Goal: Information Seeking & Learning: Learn about a topic

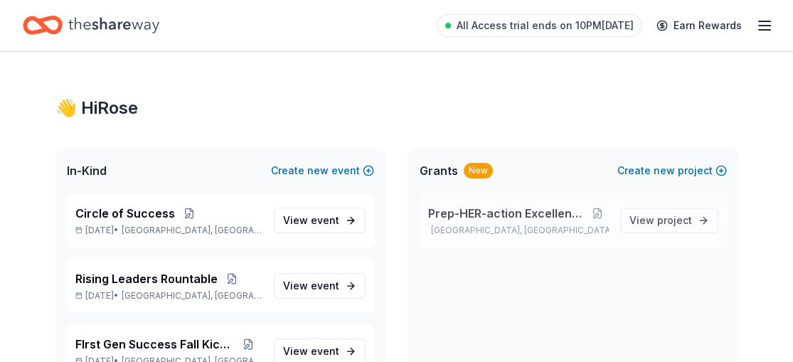
click at [499, 209] on span "Prep-HER-action Excellence Program" at bounding box center [507, 213] width 159 height 17
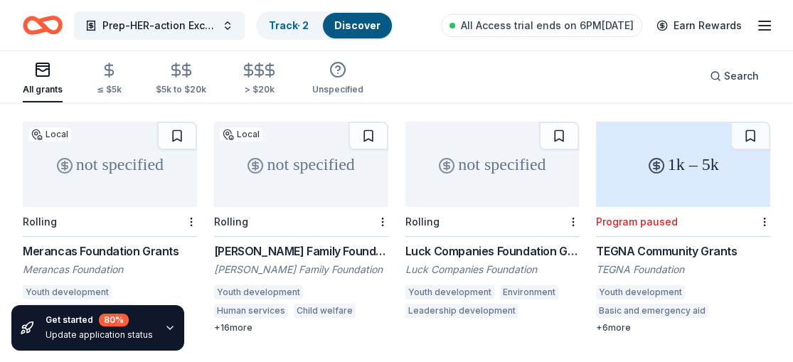
scroll to position [132, 0]
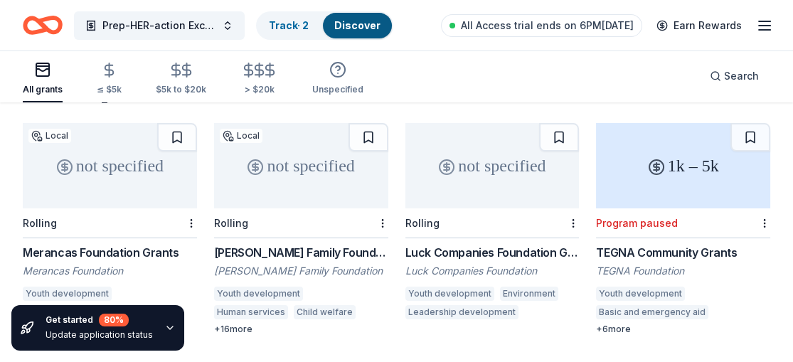
click at [282, 244] on div "Thakkar Family Foundation Grants" at bounding box center [301, 252] width 174 height 17
click at [488, 213] on div "Rolling" at bounding box center [492, 223] width 174 height 30
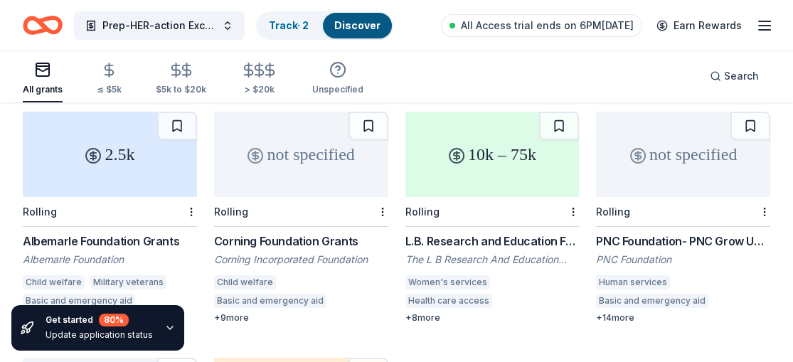
scroll to position [391, 0]
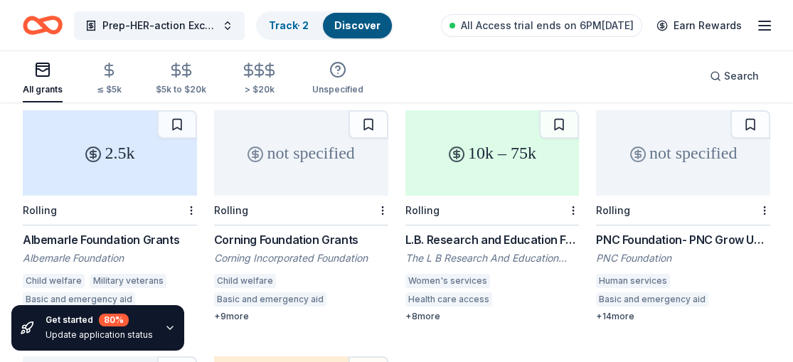
click at [125, 231] on div "Albemarle Foundation Grants" at bounding box center [110, 239] width 174 height 17
click at [253, 231] on div "Corning Foundation Grants" at bounding box center [301, 239] width 174 height 17
click at [474, 231] on div "L.B. Research and Education Foundation" at bounding box center [492, 239] width 174 height 17
click at [666, 231] on div "PNC Foundation- PNC Grow Up Great" at bounding box center [683, 239] width 174 height 17
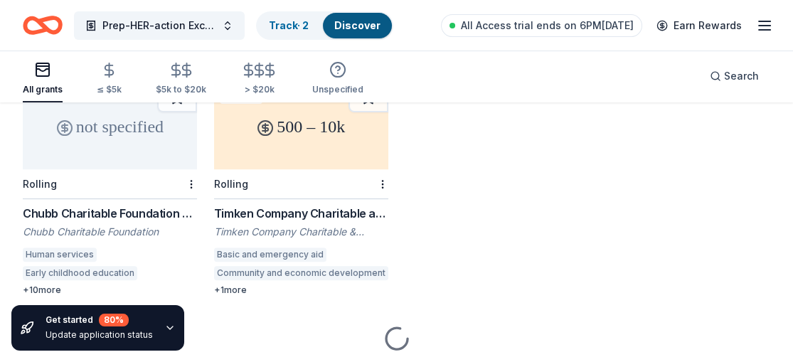
scroll to position [664, 0]
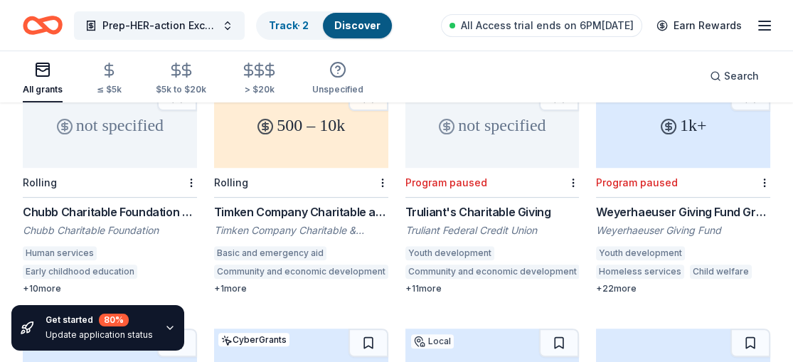
click at [96, 146] on div "not specified" at bounding box center [110, 125] width 174 height 85
click at [305, 168] on div "Rolling" at bounding box center [301, 183] width 174 height 30
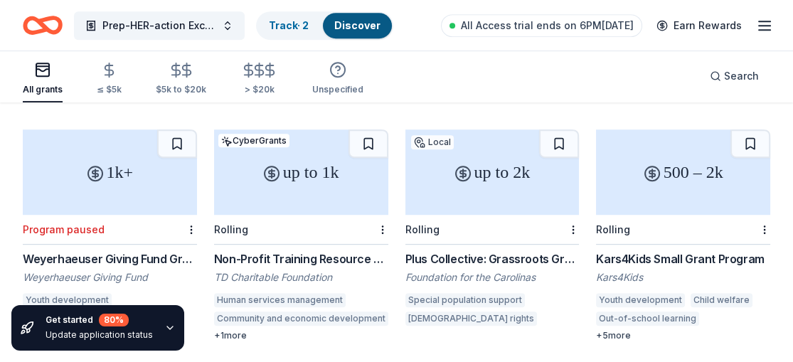
scroll to position [869, 0]
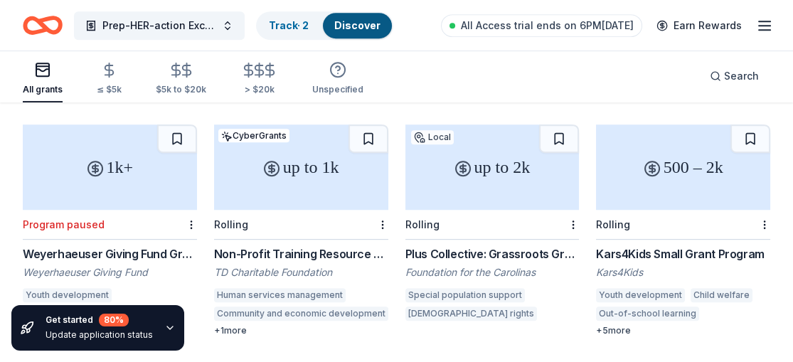
click at [304, 245] on div "Non-Profit Training Resource Fund" at bounding box center [301, 253] width 174 height 17
click at [303, 265] on div "TD Charitable Foundation" at bounding box center [301, 272] width 174 height 14
click at [519, 220] on div "Rolling" at bounding box center [492, 225] width 174 height 30
click at [652, 210] on div "Rolling" at bounding box center [683, 225] width 174 height 30
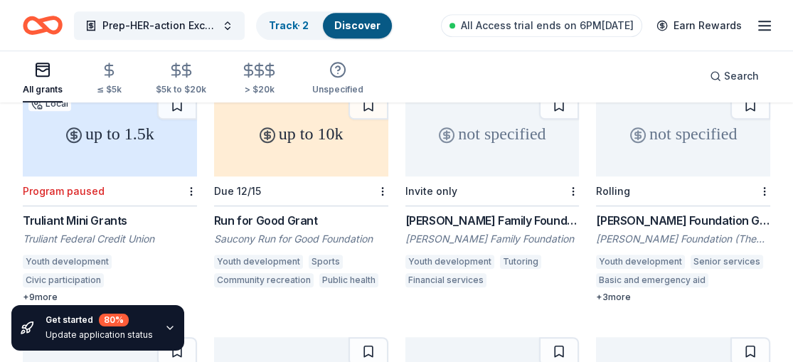
scroll to position [1145, 0]
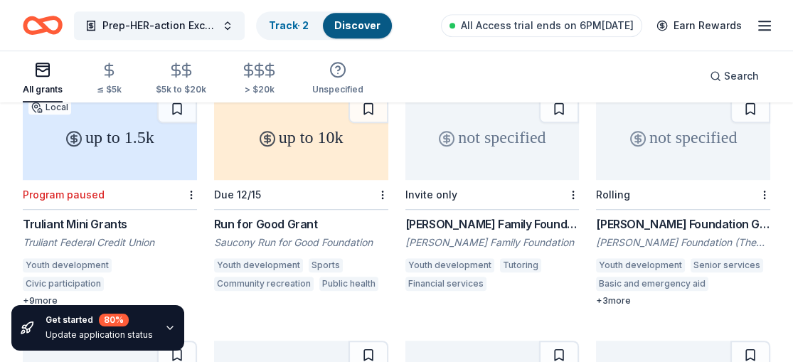
click at [284, 235] on div "Saucony Run for Good Foundation" at bounding box center [301, 242] width 174 height 14
click at [487, 216] on div "Webb Family Foundation Grants" at bounding box center [492, 224] width 174 height 17
click at [660, 218] on div "Tony Robbins Foundation Grant Anthony Robbins Foundation (The Tony Robbins Foun…" at bounding box center [683, 261] width 174 height 91
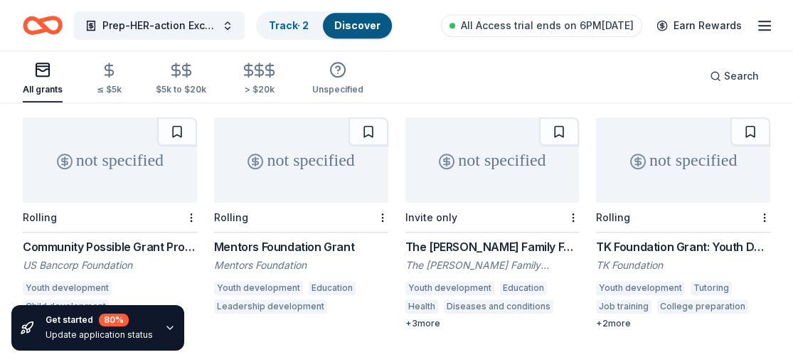
scroll to position [1380, 0]
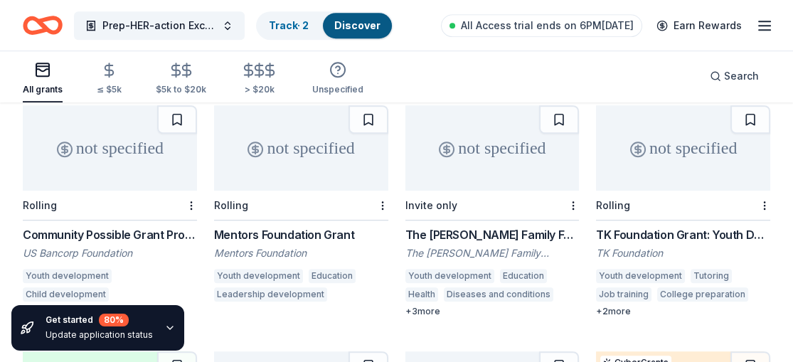
click at [101, 226] on div "Community Possible Grant Program: Play, Work, & Home Grants" at bounding box center [110, 234] width 174 height 17
click at [280, 226] on div "Mentors Foundation Grant" at bounding box center [301, 234] width 174 height 17
click at [666, 226] on div "TK Foundation Grant: Youth Development Grant" at bounding box center [683, 234] width 174 height 17
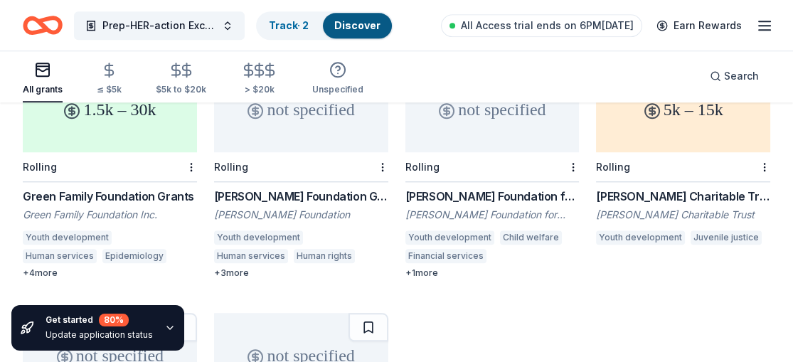
scroll to position [1677, 0]
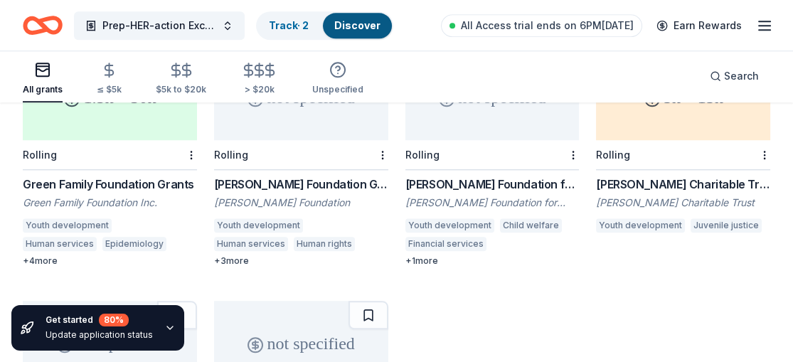
click at [129, 176] on div "Green Family Foundation Grants" at bounding box center [110, 184] width 174 height 17
click at [277, 176] on div "Lilah Hilliard Fisher Foundation Grant" at bounding box center [301, 184] width 174 height 17
click at [312, 196] on div "Lilah Hilliard Fisher Foundation" at bounding box center [301, 203] width 174 height 14
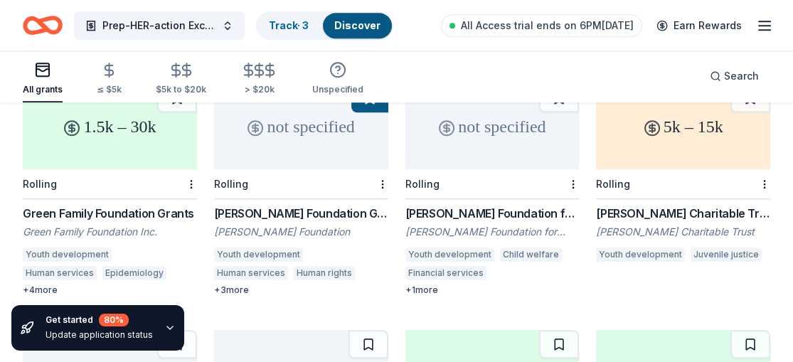
scroll to position [1628, 0]
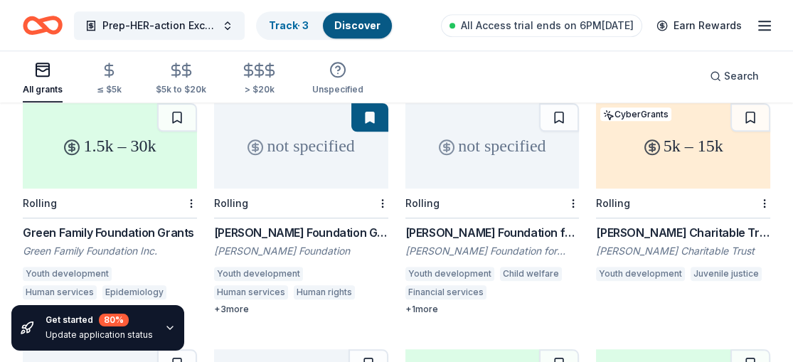
click at [519, 224] on div "Holthouse Foundation for Kids Grant" at bounding box center [492, 232] width 174 height 17
click at [686, 224] on div "Willis C. Helm Charitable Trust Grant" at bounding box center [683, 232] width 174 height 17
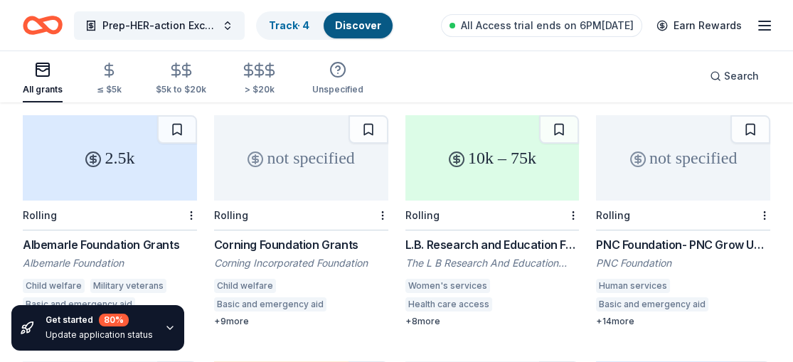
scroll to position [361, 0]
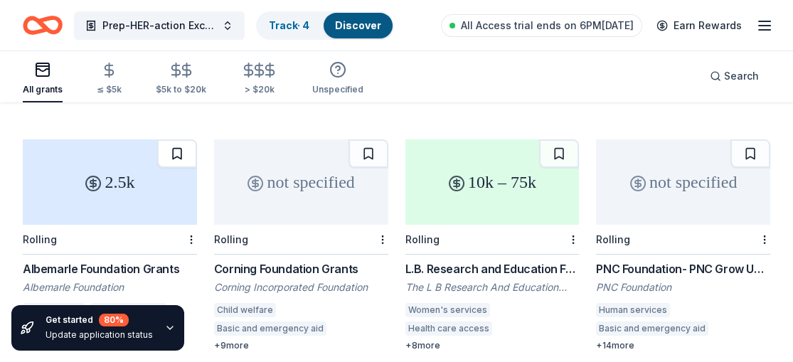
click at [176, 139] on button at bounding box center [177, 153] width 40 height 28
click at [309, 27] on link "Track · 5" at bounding box center [289, 25] width 40 height 12
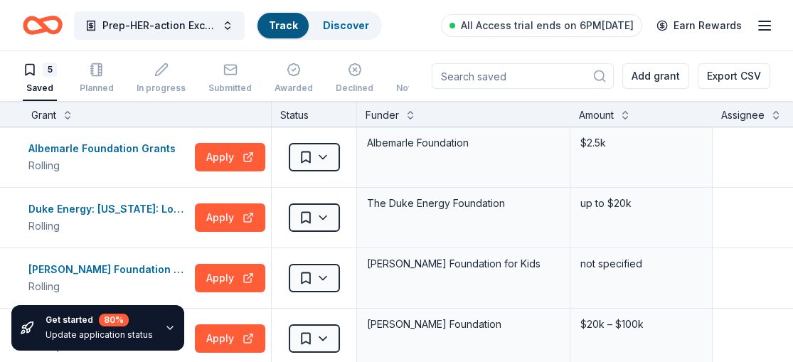
click at [128, 190] on div "Duke Energy: North Carolina: Local Impact Grants Rolling Apply" at bounding box center [147, 218] width 248 height 60
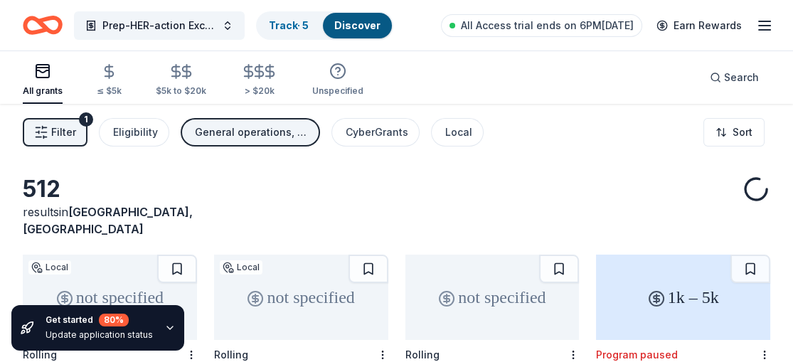
scroll to position [361, 0]
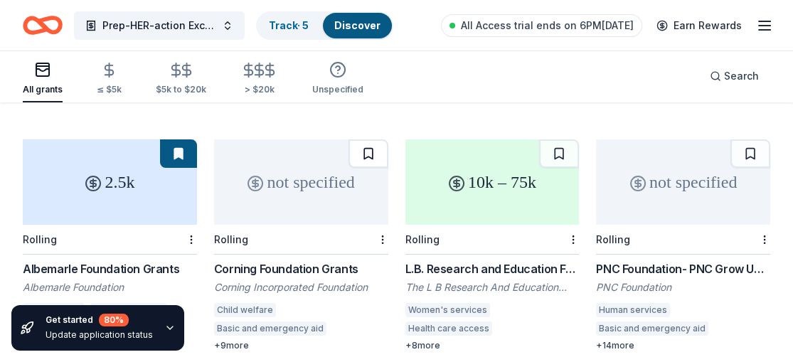
click at [368, 139] on button at bounding box center [369, 153] width 40 height 28
click at [558, 139] on button at bounding box center [559, 153] width 40 height 28
click at [755, 139] on button at bounding box center [751, 153] width 40 height 28
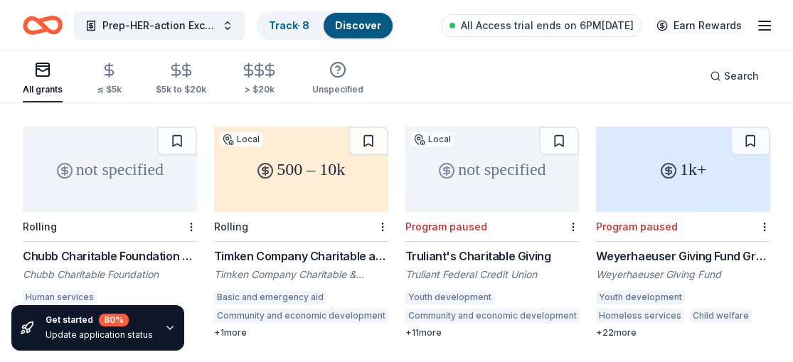
scroll to position [615, 0]
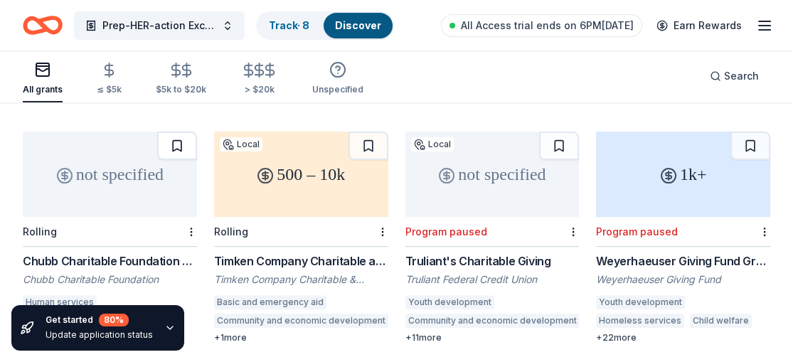
click at [181, 132] on button at bounding box center [177, 146] width 40 height 28
click at [369, 132] on button at bounding box center [369, 146] width 40 height 28
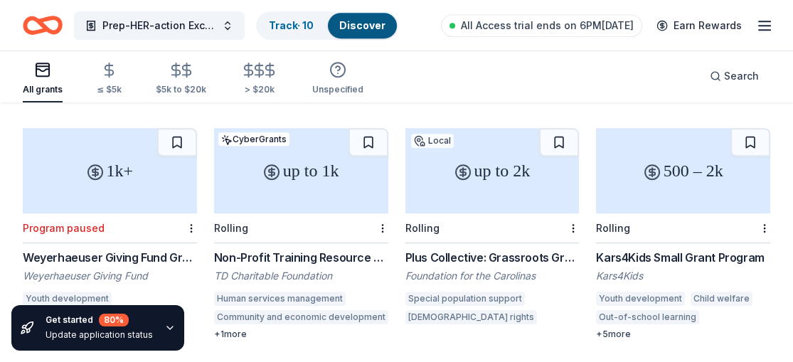
scroll to position [846, 0]
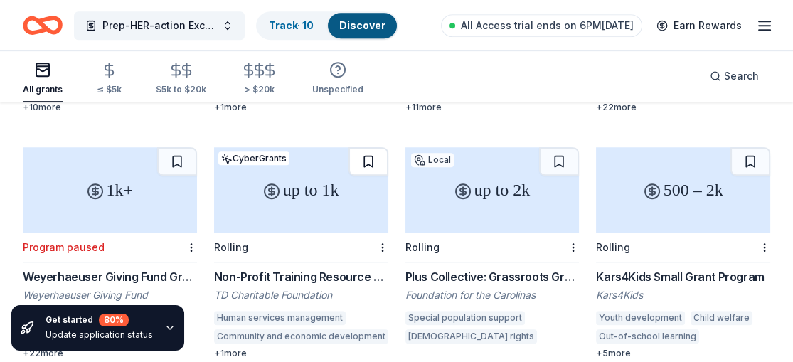
click at [365, 147] on button at bounding box center [369, 161] width 40 height 28
click at [737, 149] on button at bounding box center [751, 161] width 40 height 28
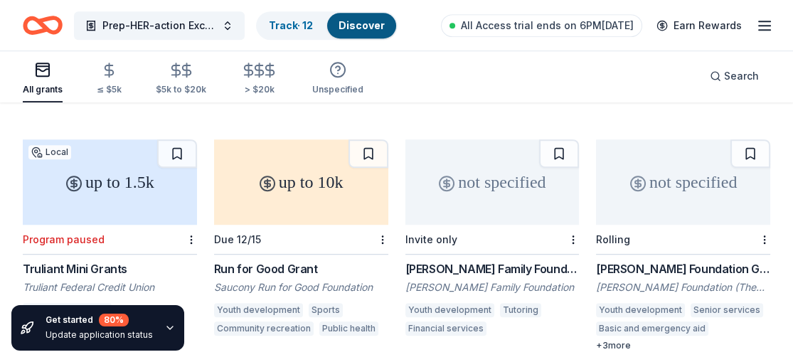
scroll to position [1095, 0]
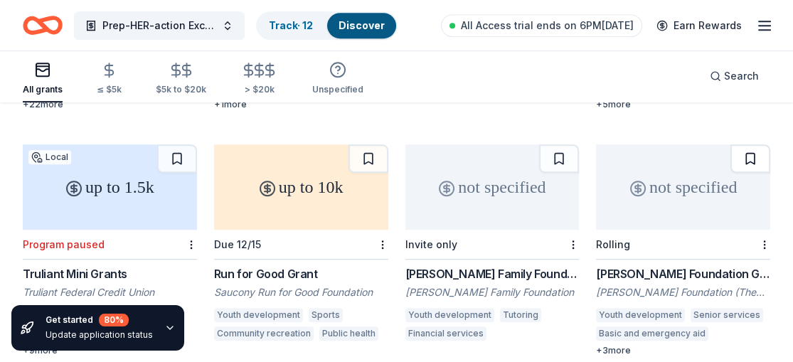
click at [743, 146] on button at bounding box center [751, 158] width 40 height 28
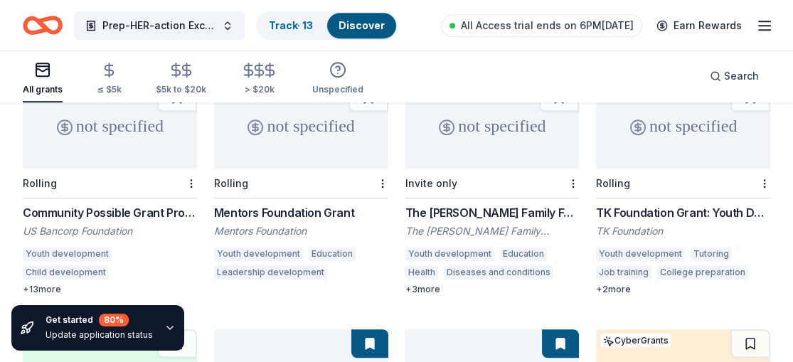
scroll to position [1364, 0]
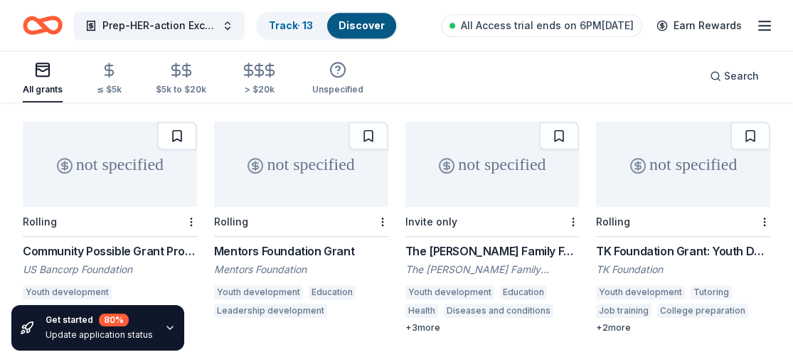
click at [172, 124] on button at bounding box center [177, 136] width 40 height 28
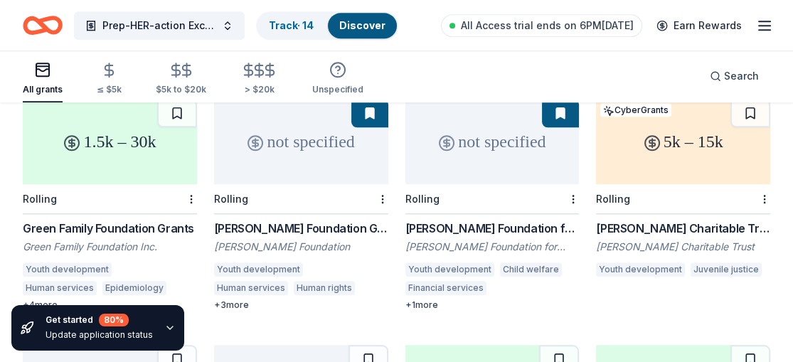
scroll to position [1593, 0]
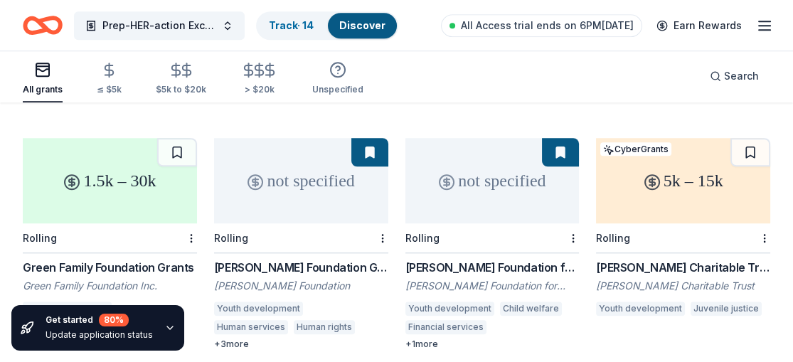
click at [363, 147] on button at bounding box center [369, 152] width 37 height 28
click at [558, 144] on button at bounding box center [560, 152] width 37 height 28
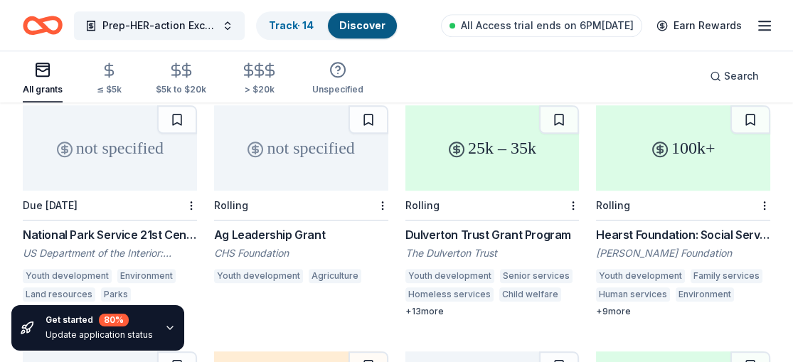
scroll to position [1847, 0]
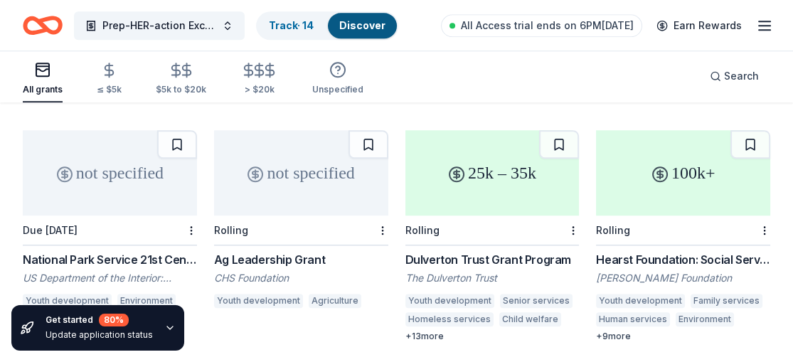
click at [135, 216] on div "Due 9/30/28" at bounding box center [110, 231] width 174 height 30
click at [314, 171] on div "not specified" at bounding box center [301, 172] width 174 height 85
click at [640, 251] on div "Hearst Foundation: Social Service Grant" at bounding box center [683, 259] width 174 height 17
click at [504, 251] on div "Dulverton Trust Grant Program" at bounding box center [492, 259] width 174 height 17
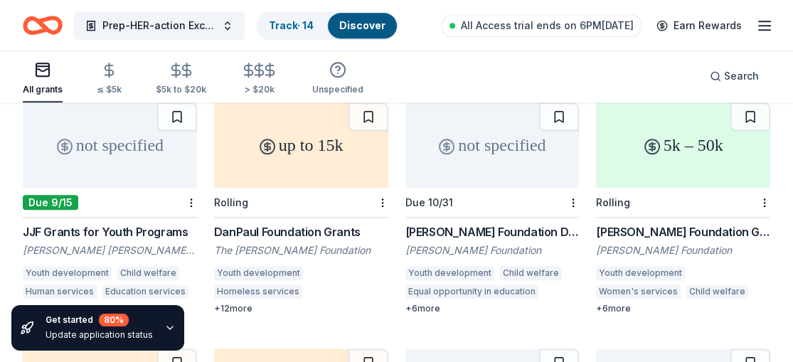
scroll to position [2130, 0]
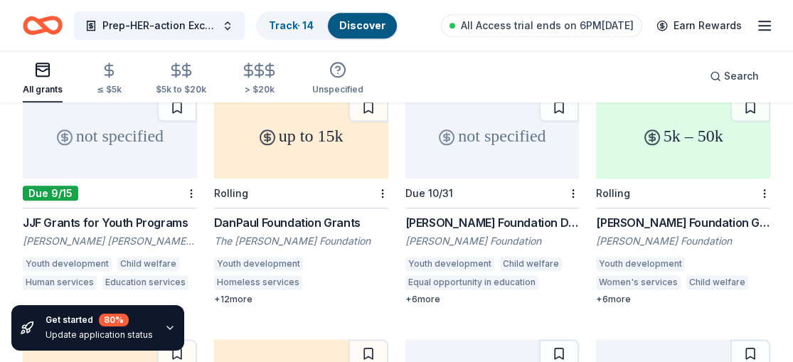
click at [105, 214] on div "JJF Grants for Youth Programs" at bounding box center [110, 222] width 174 height 17
click at [293, 214] on div "DanPaul Foundation Grants" at bounding box center [301, 222] width 174 height 17
click at [477, 214] on div "Dale Jr. Foundation Donations" at bounding box center [492, 222] width 174 height 17
click at [664, 214] on div "Kathryn McQuade Foundation Grant" at bounding box center [683, 222] width 174 height 17
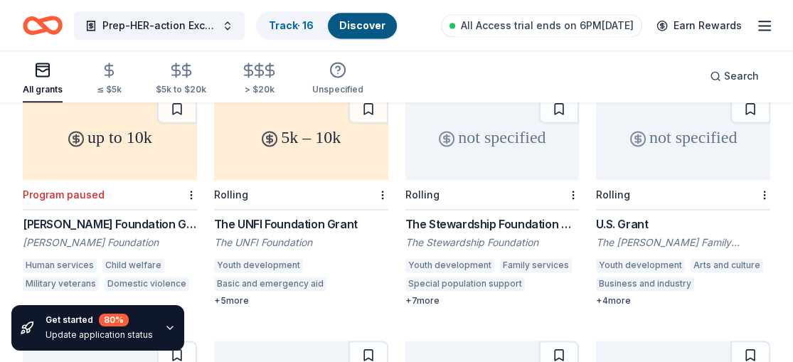
scroll to position [2419, 0]
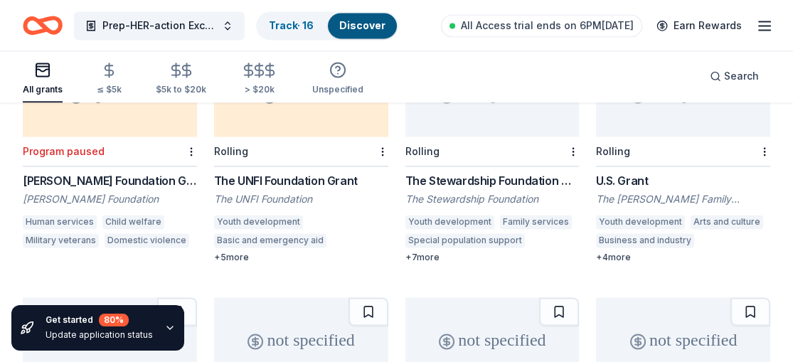
click at [54, 79] on div "All grants" at bounding box center [43, 78] width 40 height 34
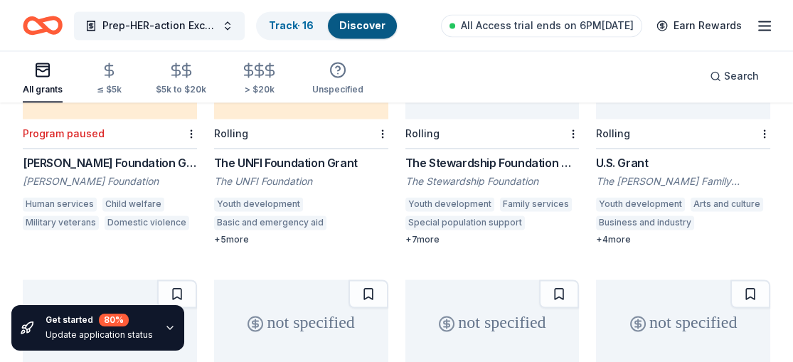
scroll to position [2405, 0]
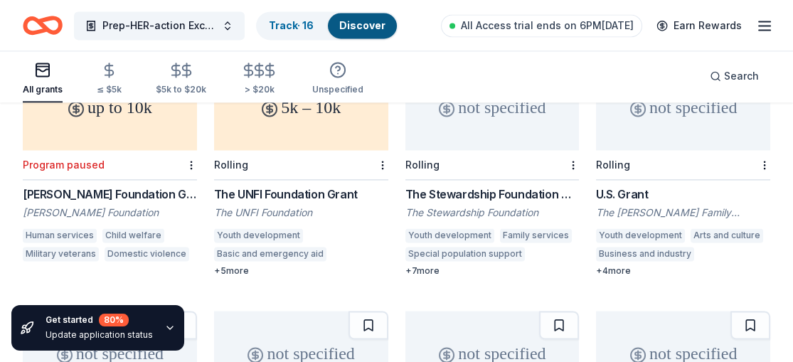
drag, startPoint x: 797, startPoint y: 260, endPoint x: 304, endPoint y: 181, distance: 498.4
click at [304, 186] on div "The UNFI Foundation Grant" at bounding box center [301, 194] width 174 height 17
click at [528, 186] on div "The Stewardship Foundation Grant" at bounding box center [492, 194] width 174 height 17
click at [625, 186] on div "U.S. Grant" at bounding box center [683, 194] width 174 height 17
click at [617, 186] on div "U.S. Grant" at bounding box center [683, 194] width 174 height 17
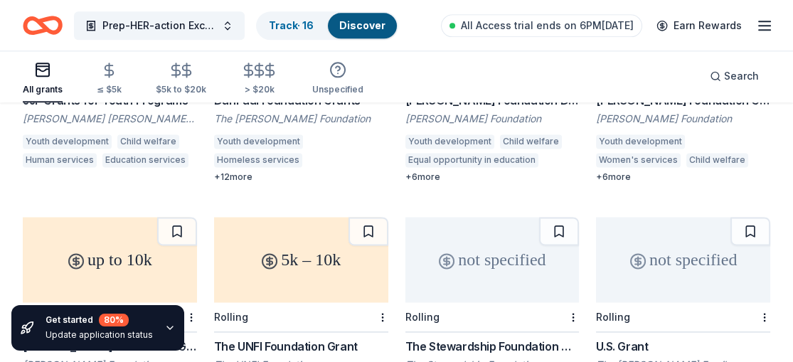
scroll to position [2278, 0]
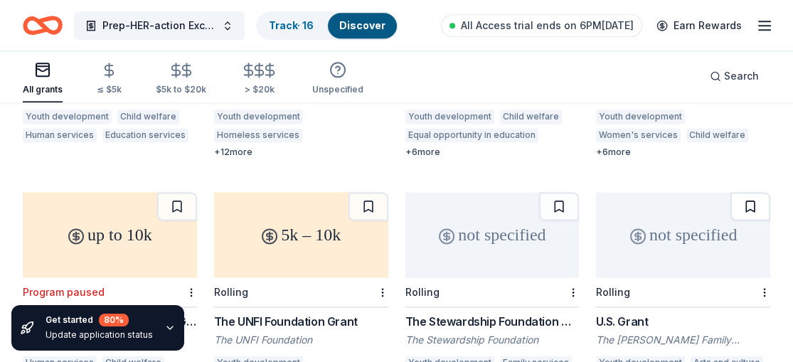
click at [749, 194] on button at bounding box center [751, 206] width 40 height 28
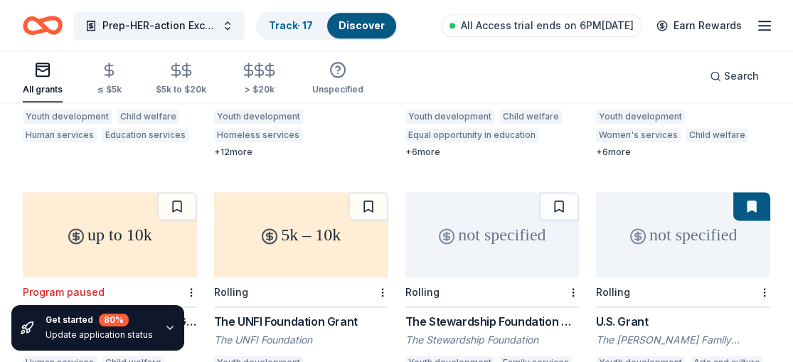
drag, startPoint x: 797, startPoint y: 171, endPoint x: 798, endPoint y: 198, distance: 27.1
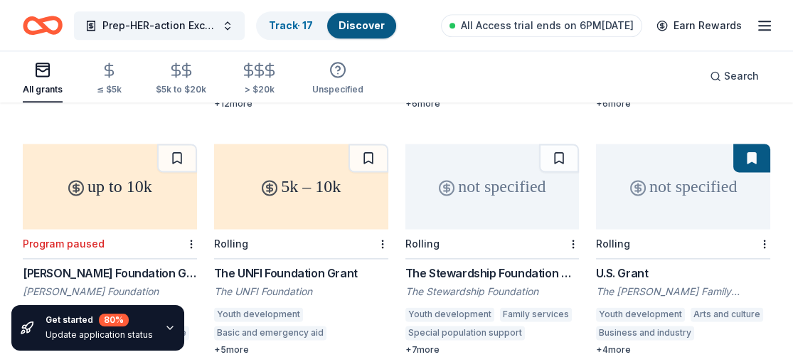
scroll to position [2332, 0]
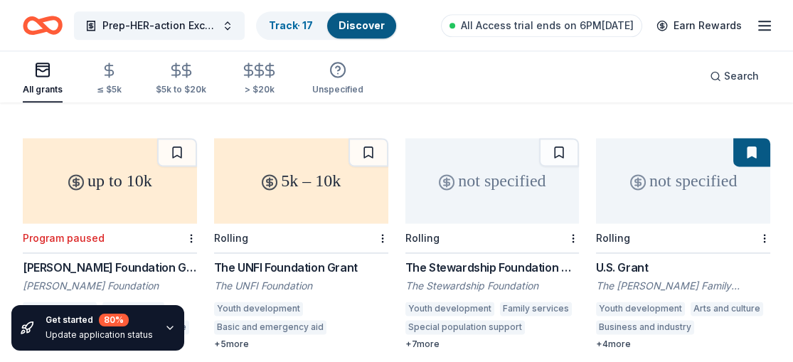
click at [687, 223] on div "Rolling" at bounding box center [683, 238] width 174 height 30
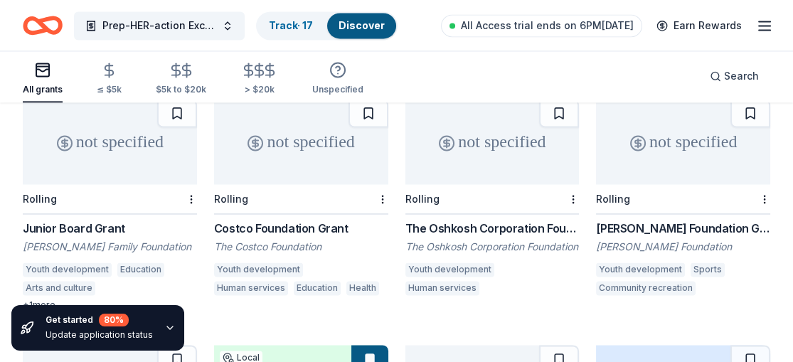
scroll to position [2636, 0]
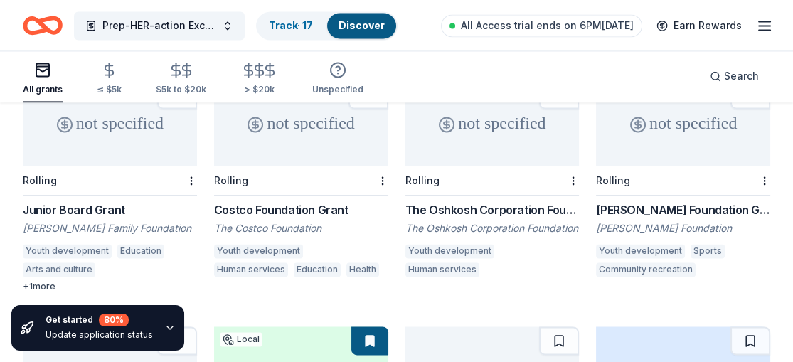
click at [108, 201] on div "Junior Board Grant" at bounding box center [110, 209] width 174 height 17
click at [306, 201] on div "Costco Foundation Grant" at bounding box center [301, 209] width 174 height 17
click at [474, 201] on div "The Oshkosh Corporation Foundation Grant" at bounding box center [492, 209] width 174 height 17
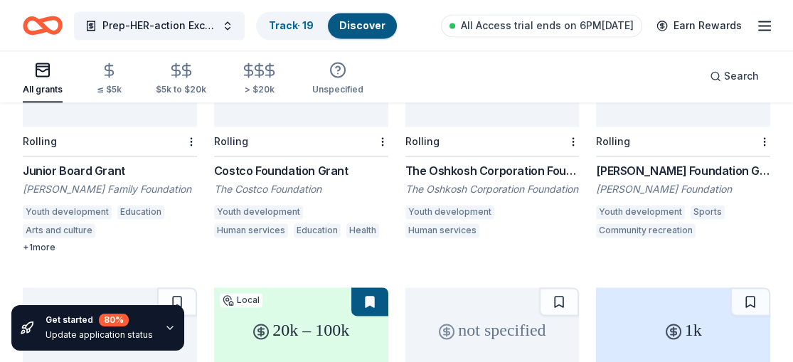
scroll to position [2625, 0]
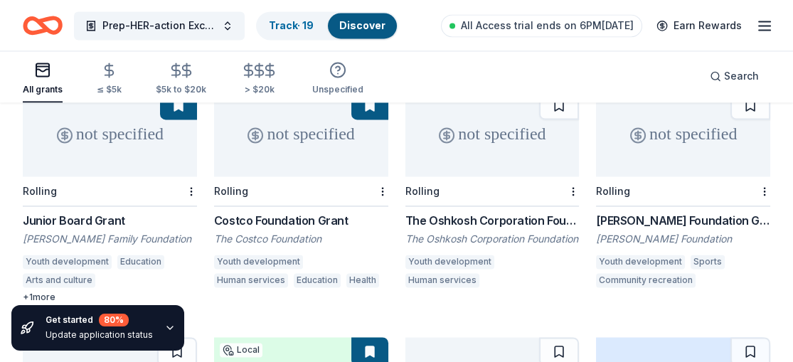
click at [654, 212] on div "Justin J. Watt Foundation Grant" at bounding box center [683, 220] width 174 height 17
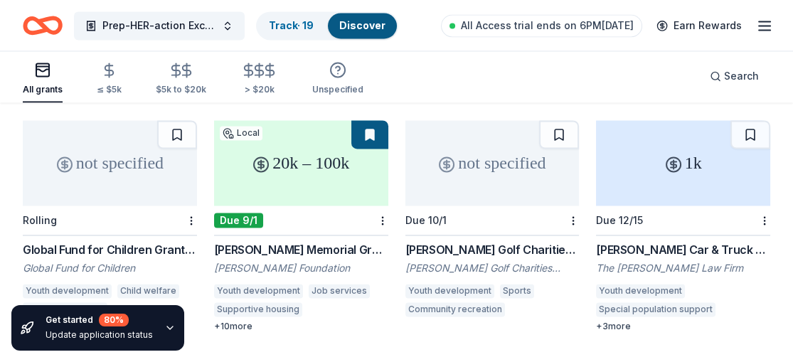
scroll to position [2873, 0]
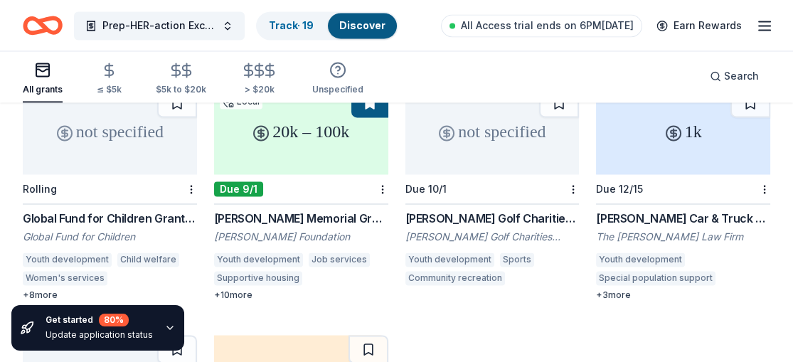
click at [156, 147] on div "not specified" at bounding box center [110, 131] width 174 height 85
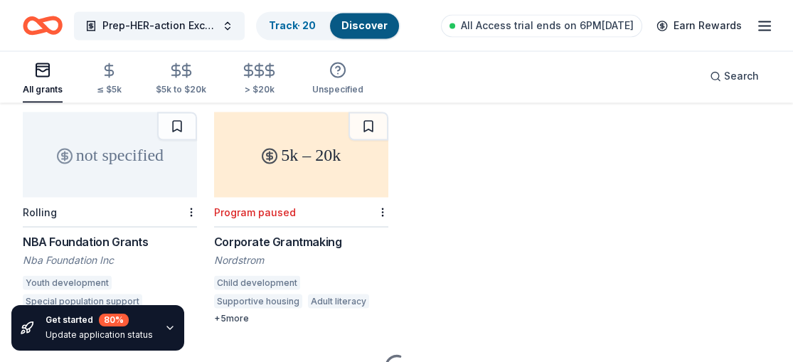
scroll to position [3121, 0]
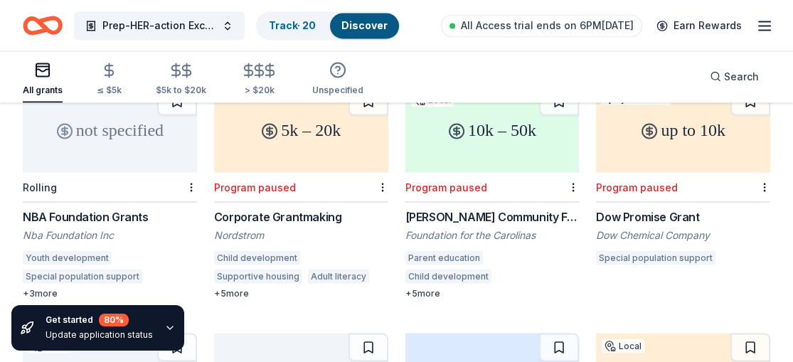
click at [115, 208] on div "NBA Foundation Grants" at bounding box center [110, 216] width 174 height 17
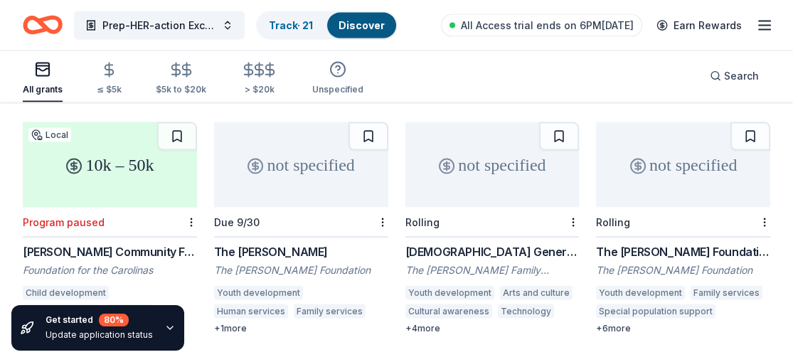
scroll to position [3612, 0]
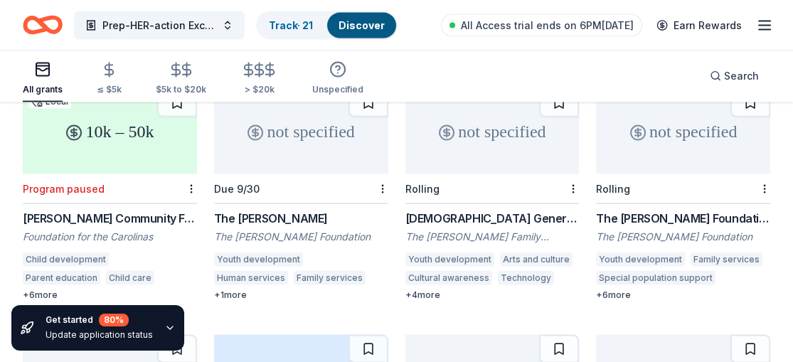
click at [281, 210] on div "The Llewellyn Grant" at bounding box center [301, 218] width 174 height 17
click at [481, 210] on div "Armenian General Grant" at bounding box center [492, 218] width 174 height 17
click at [679, 210] on div "The TWANDA Foundation Grant" at bounding box center [683, 218] width 174 height 17
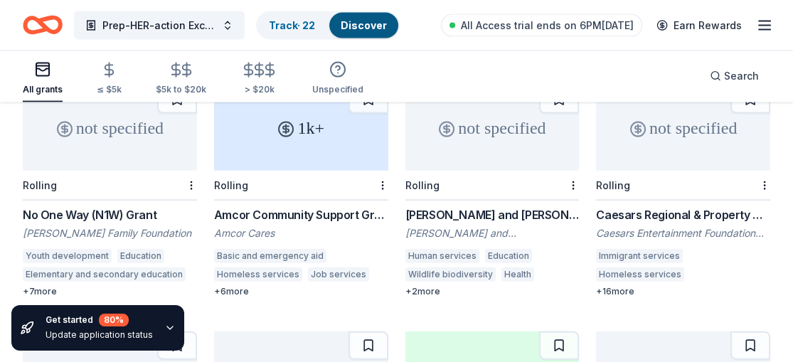
scroll to position [3851, 0]
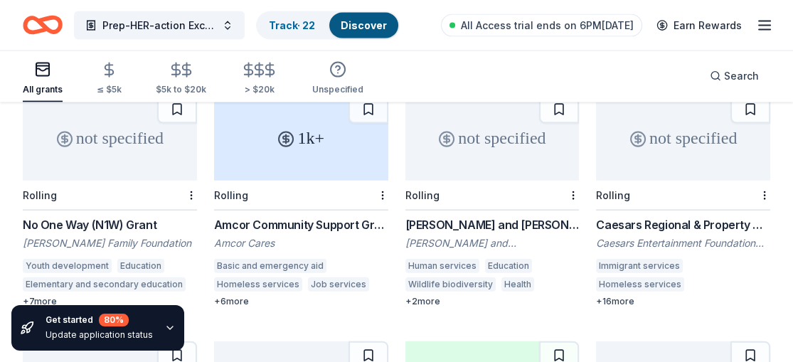
click at [112, 216] on div "No One Way (N1W) Grant" at bounding box center [110, 224] width 174 height 17
click at [468, 216] on div "Charles and Mildred Schnurmacher Foundation Grant" at bounding box center [492, 224] width 174 height 17
click at [652, 216] on div "Caesars Regional & Property Giving" at bounding box center [683, 224] width 174 height 17
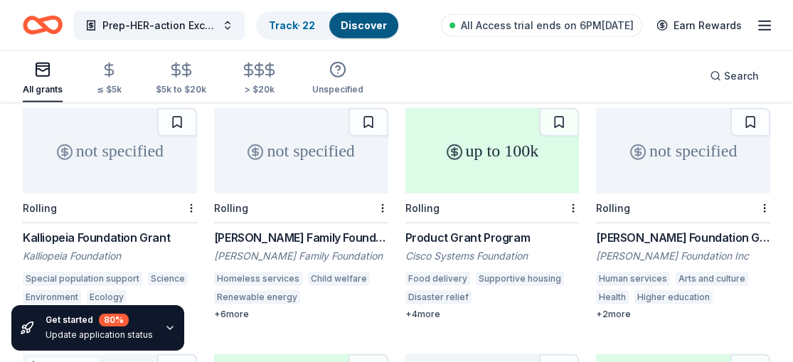
scroll to position [4126, 0]
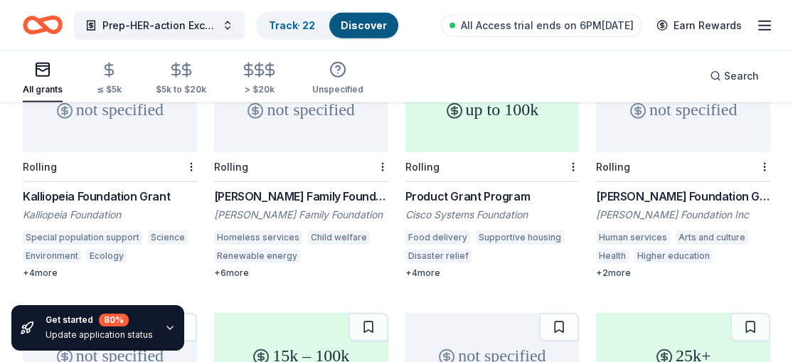
click at [125, 137] on div "not specified" at bounding box center [110, 109] width 174 height 85
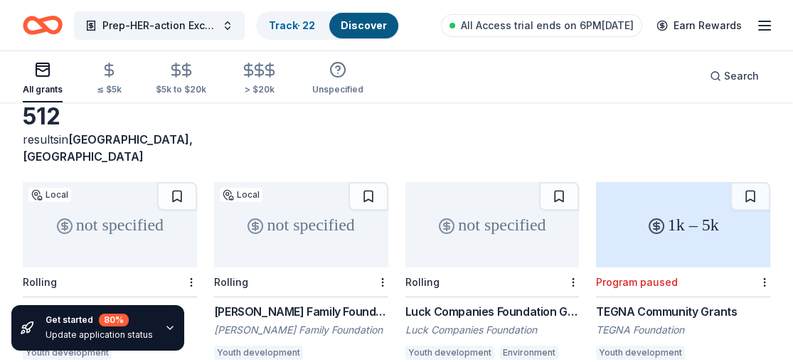
scroll to position [0, 0]
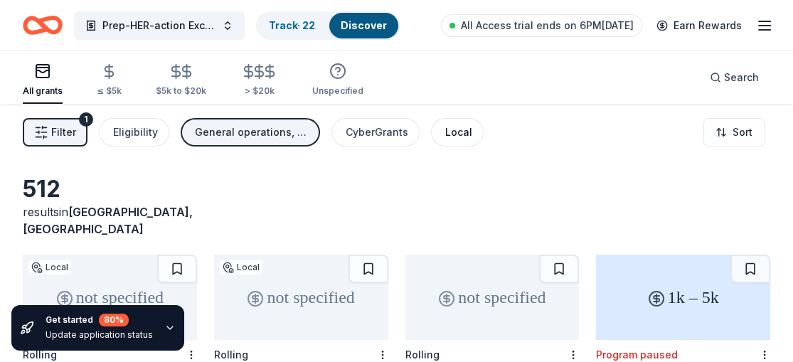
click at [452, 129] on div "Local" at bounding box center [458, 132] width 27 height 17
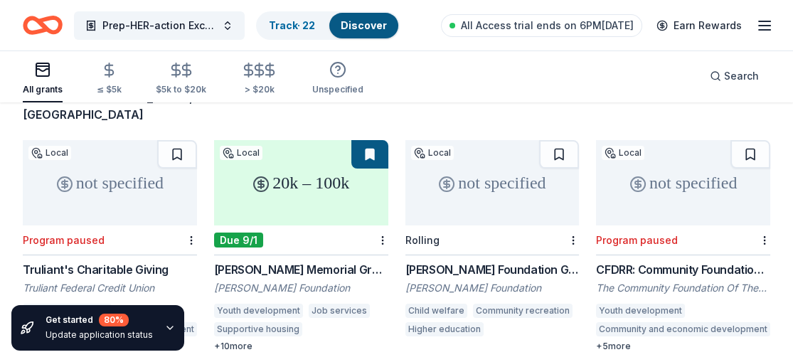
scroll to position [124, 0]
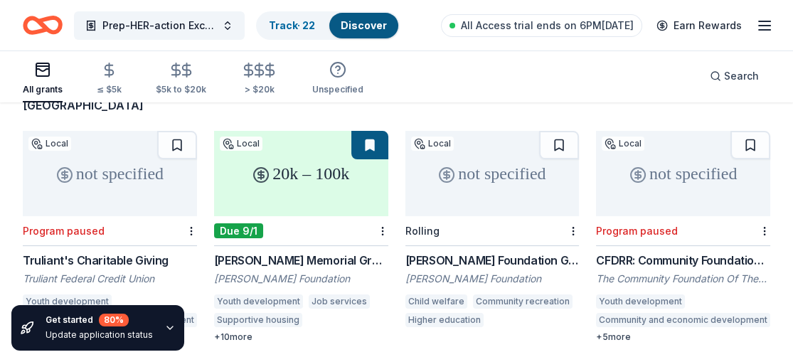
click at [339, 181] on div "20k – 100k" at bounding box center [301, 173] width 174 height 85
click at [487, 252] on div "[PERSON_NAME] Foundation Grant" at bounding box center [492, 260] width 174 height 17
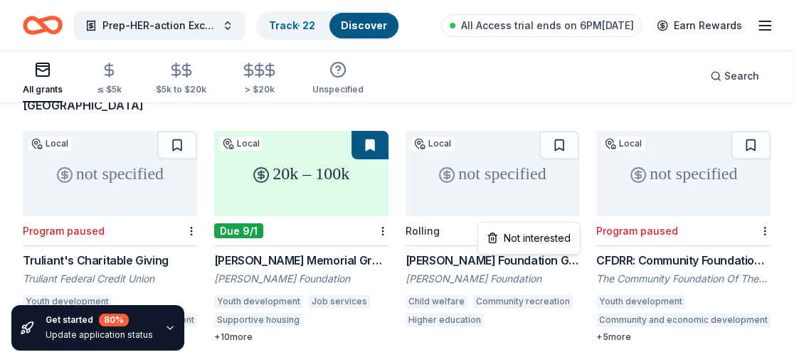
click at [570, 213] on html "Prep-HER-action Excellence Program Track · 22 Discover All Access trial ends on…" at bounding box center [402, 57] width 804 height 362
click at [544, 236] on div "Not interested" at bounding box center [528, 238] width 95 height 26
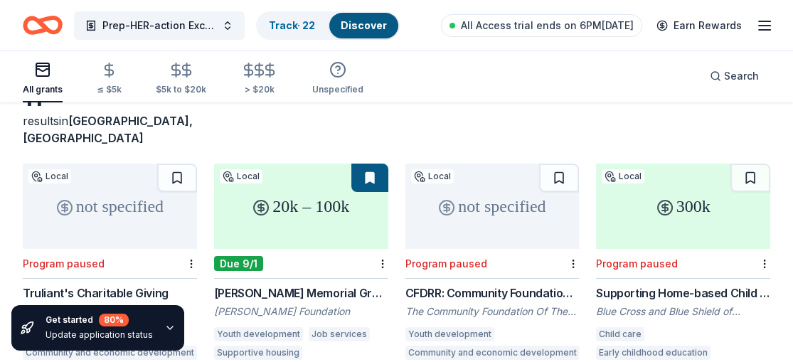
scroll to position [0, 0]
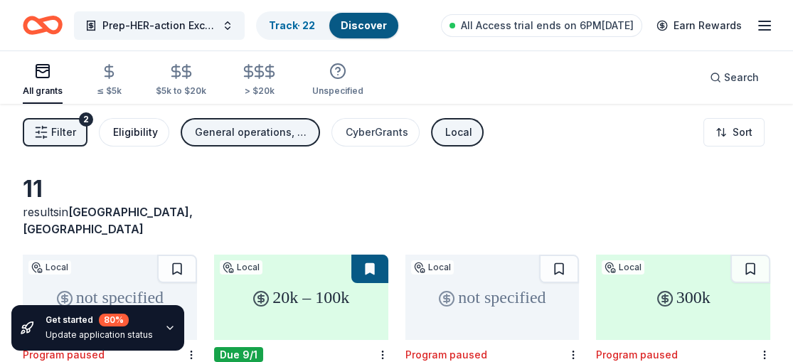
click at [129, 125] on div "Eligibility" at bounding box center [135, 132] width 45 height 17
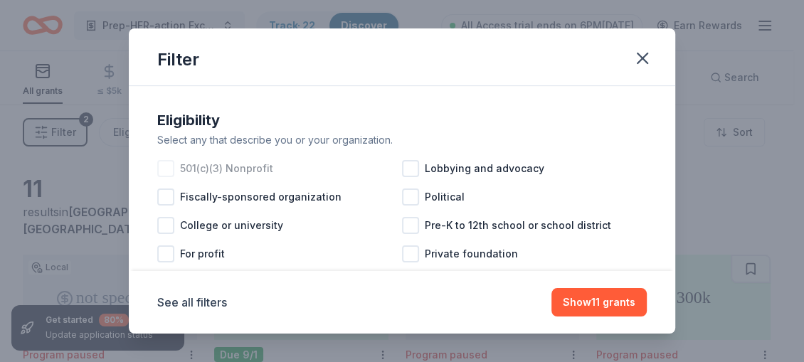
click at [174, 171] on div "501(c)(3) Nonprofit" at bounding box center [279, 168] width 245 height 28
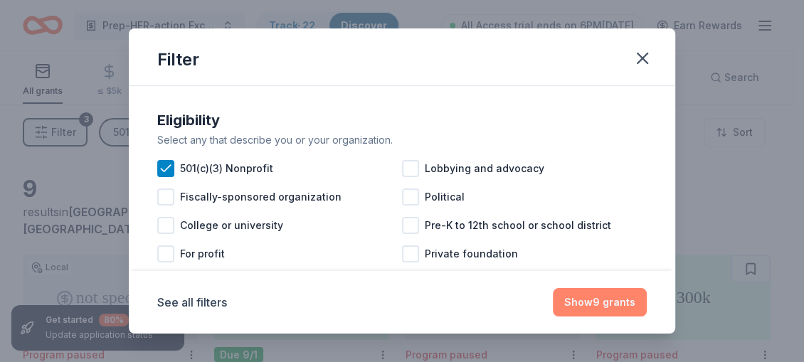
click at [572, 294] on button "Show 9 grants" at bounding box center [600, 302] width 94 height 28
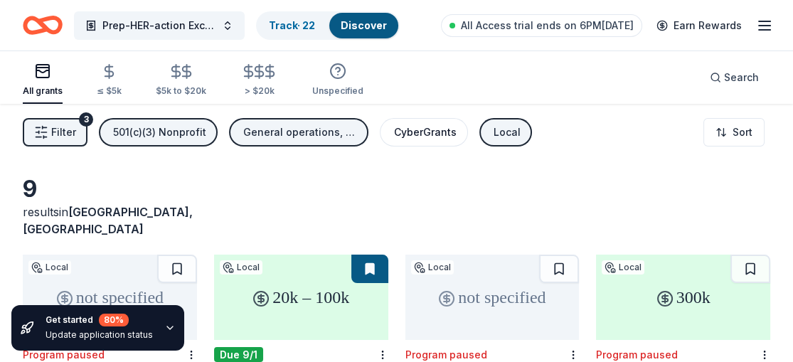
click at [437, 126] on div "CyberGrants" at bounding box center [425, 132] width 63 height 17
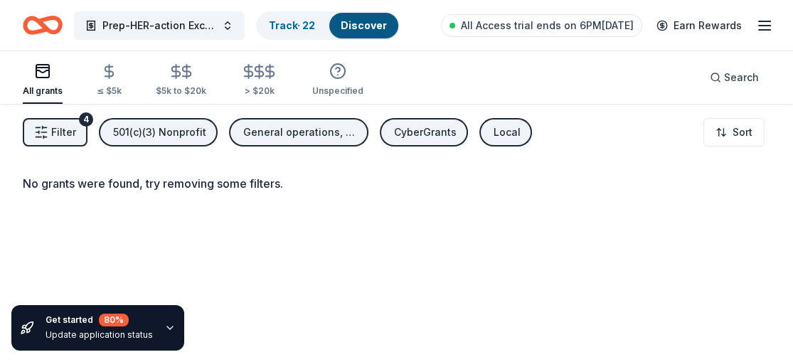
click at [323, 138] on div "General operations, Projects & programming, Scholarship, Education" at bounding box center [300, 132] width 114 height 17
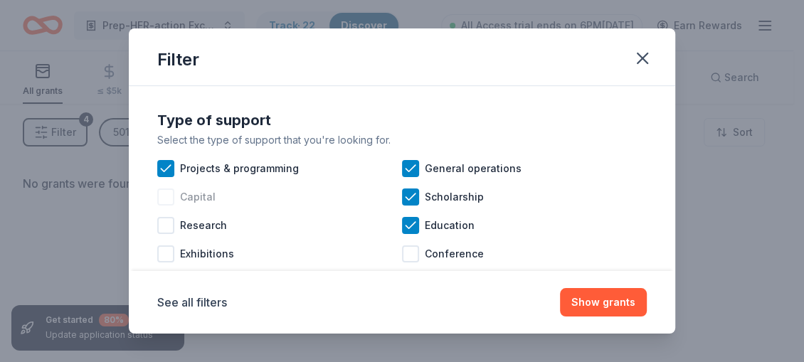
click at [171, 193] on div at bounding box center [165, 197] width 17 height 17
click at [610, 297] on button "Show grants" at bounding box center [603, 302] width 87 height 28
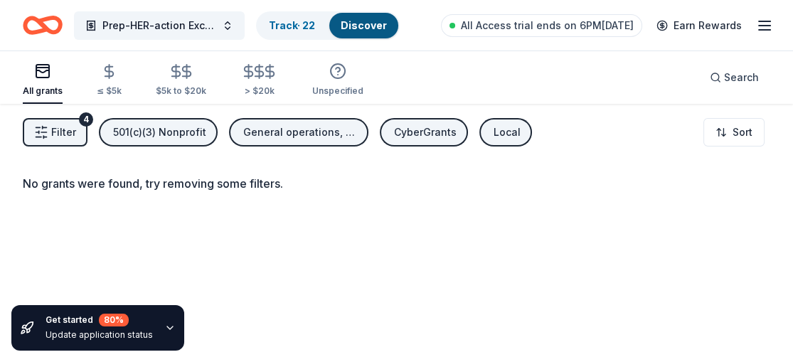
click at [415, 127] on div "CyberGrants" at bounding box center [425, 132] width 63 height 17
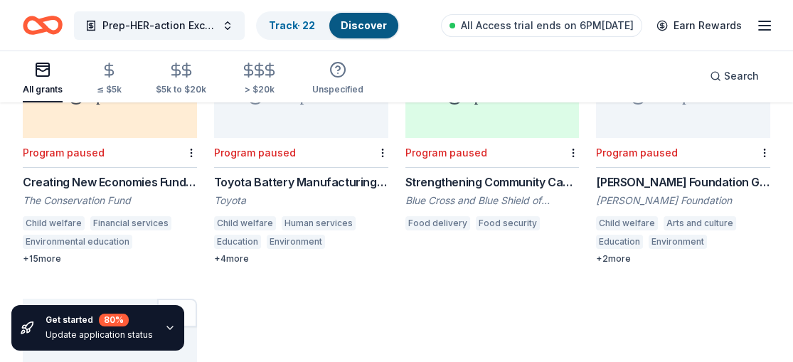
scroll to position [570, 0]
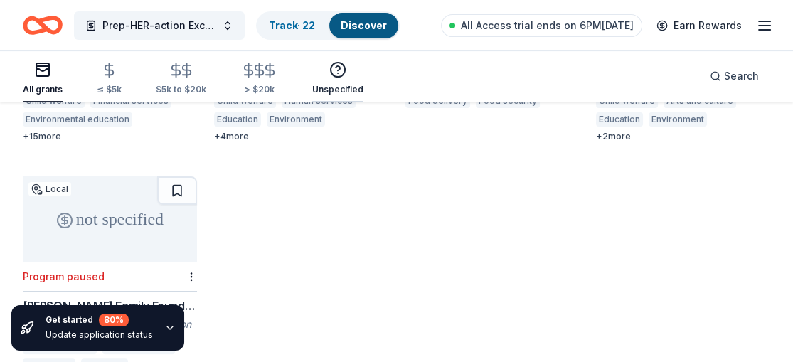
click at [347, 89] on div "Unspecified" at bounding box center [337, 89] width 51 height 11
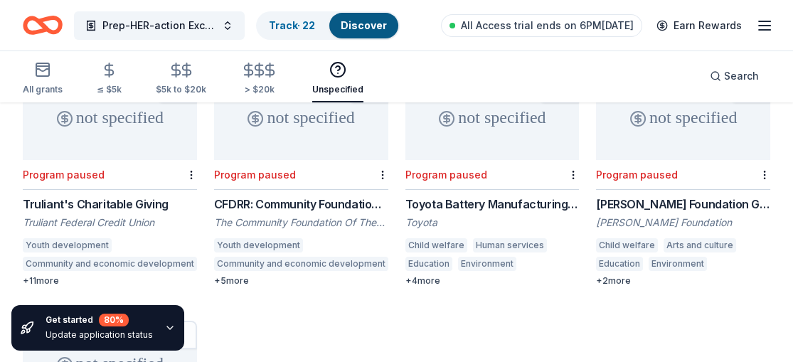
scroll to position [181, 0]
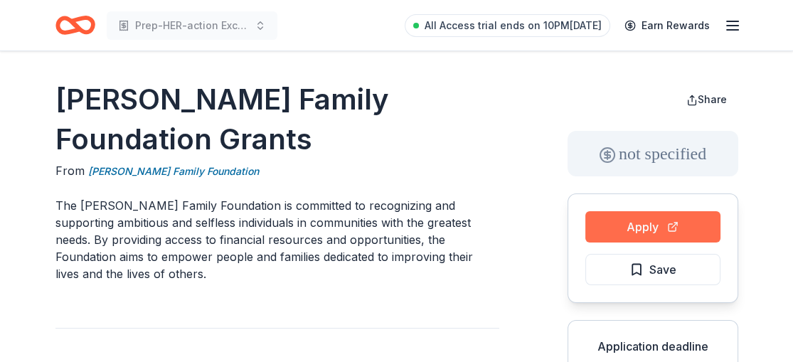
click at [632, 214] on button "Apply" at bounding box center [652, 226] width 135 height 31
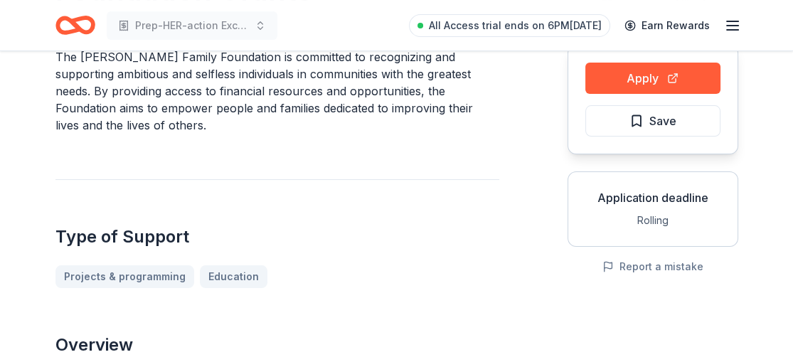
scroll to position [139, 0]
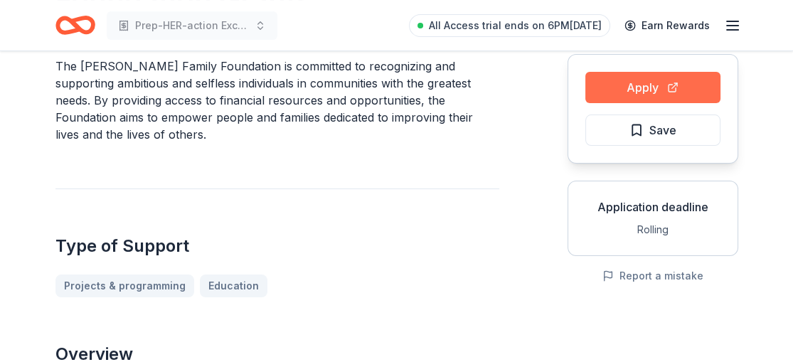
click at [657, 90] on button "Apply" at bounding box center [652, 87] width 135 height 31
click at [654, 78] on button "Apply" at bounding box center [652, 87] width 135 height 31
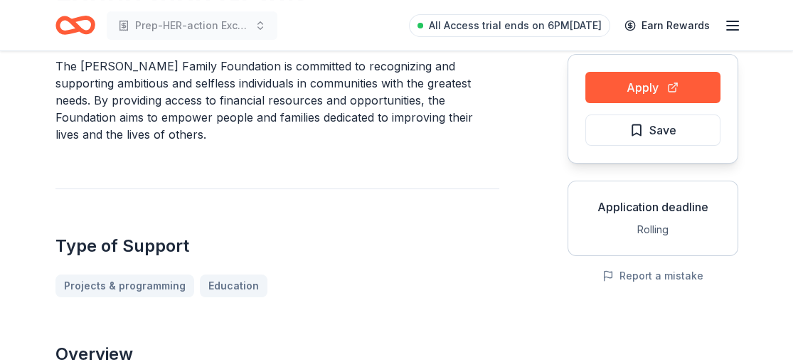
scroll to position [0, 0]
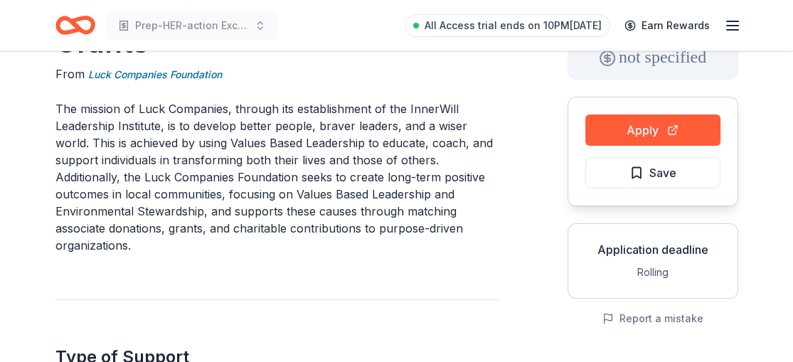
scroll to position [94, 0]
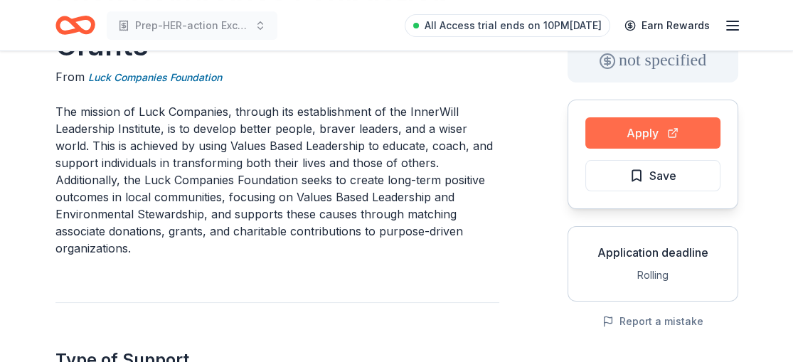
click at [657, 126] on button "Apply" at bounding box center [652, 132] width 135 height 31
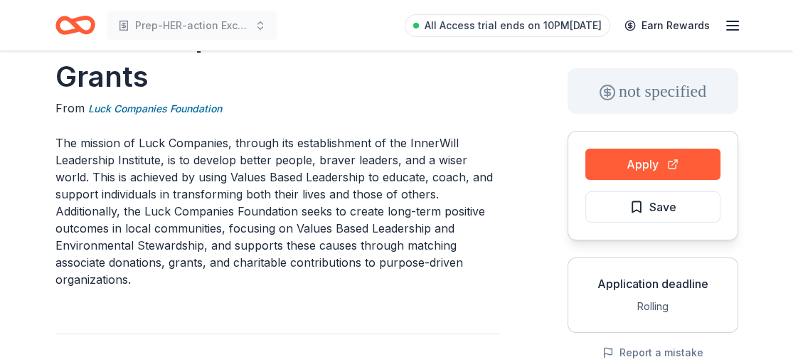
scroll to position [0, 0]
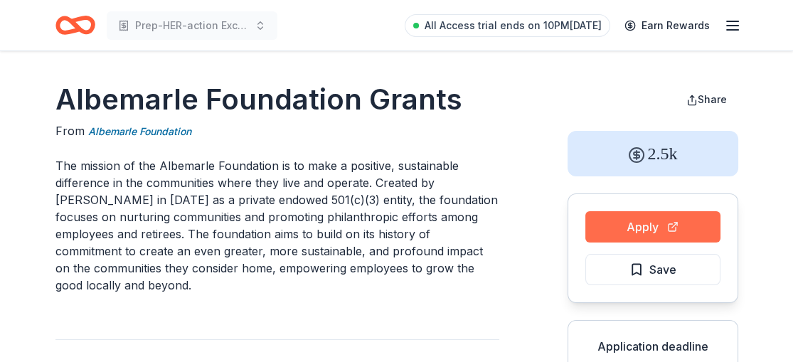
click at [613, 218] on button "Apply" at bounding box center [652, 226] width 135 height 31
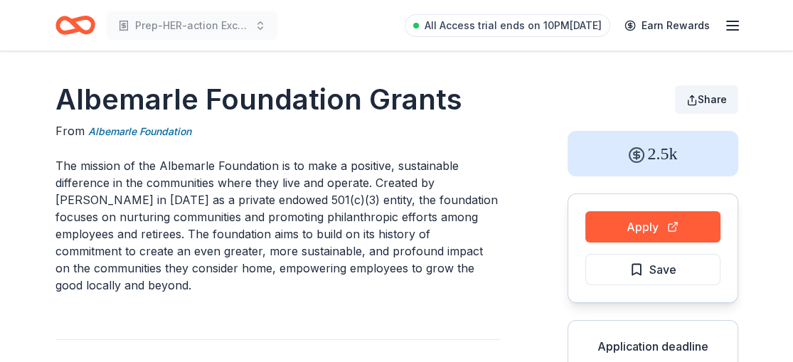
click at [700, 104] on span "Share" at bounding box center [712, 99] width 29 height 12
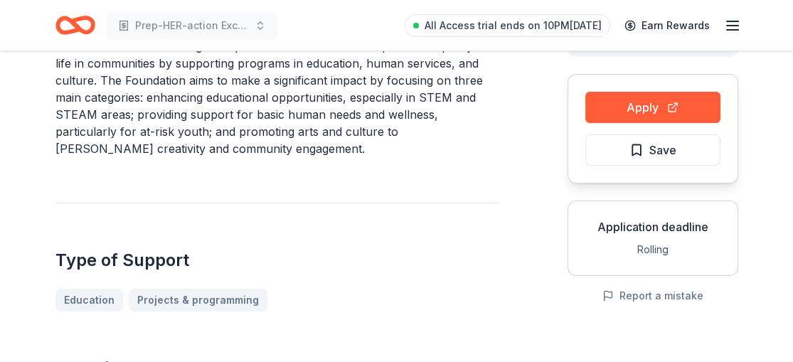
scroll to position [137, 0]
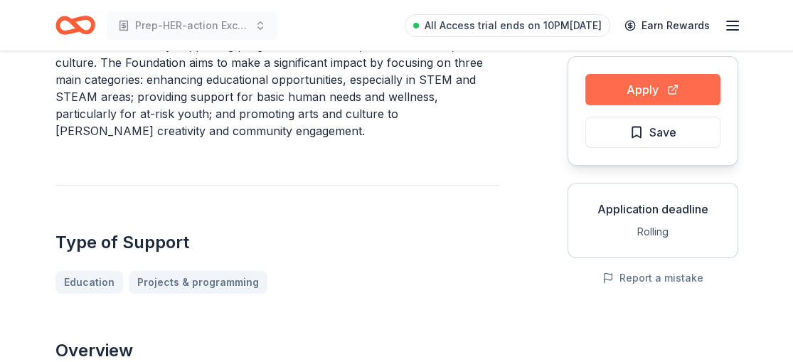
click at [660, 91] on button "Apply" at bounding box center [652, 89] width 135 height 31
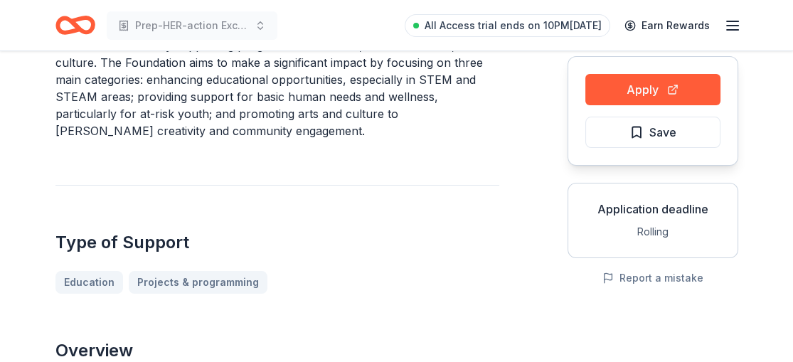
scroll to position [0, 0]
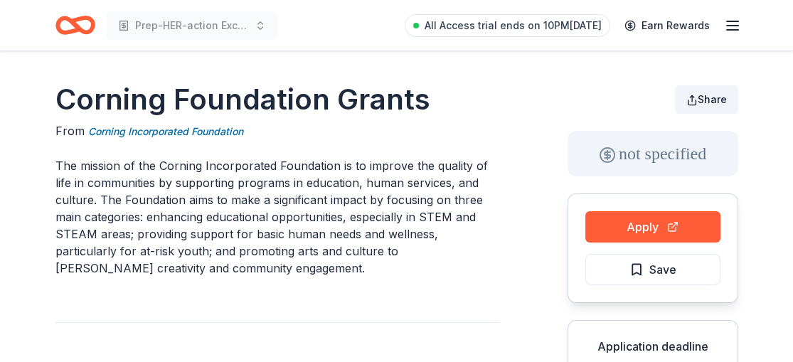
click at [714, 95] on span "Share" at bounding box center [712, 99] width 29 height 12
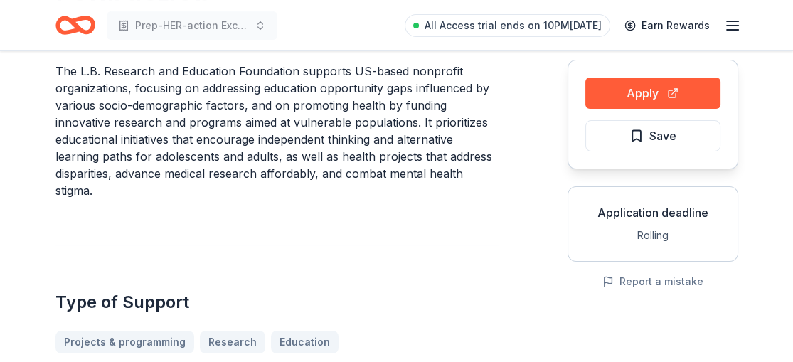
scroll to position [142, 0]
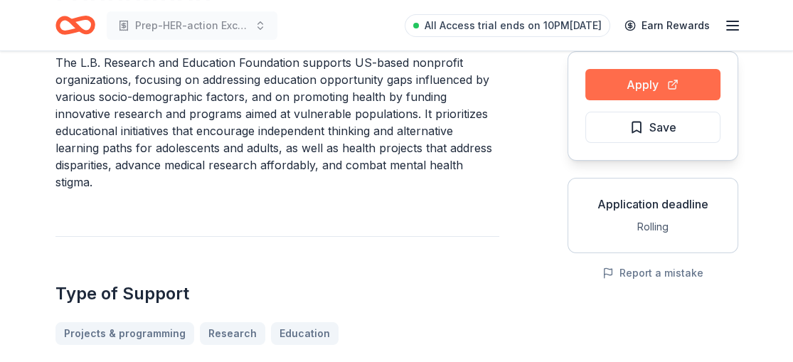
click at [658, 87] on button "Apply" at bounding box center [652, 84] width 135 height 31
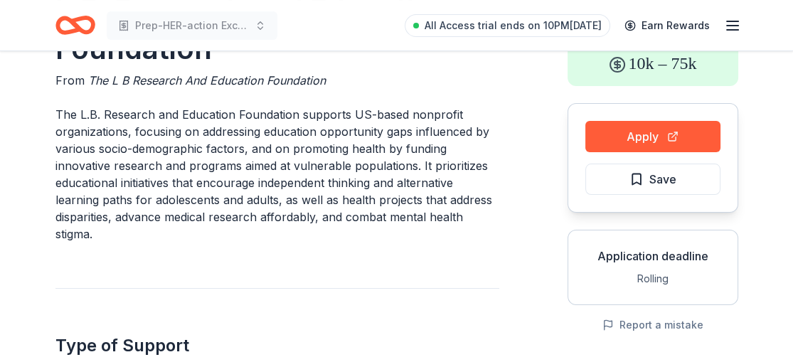
scroll to position [0, 0]
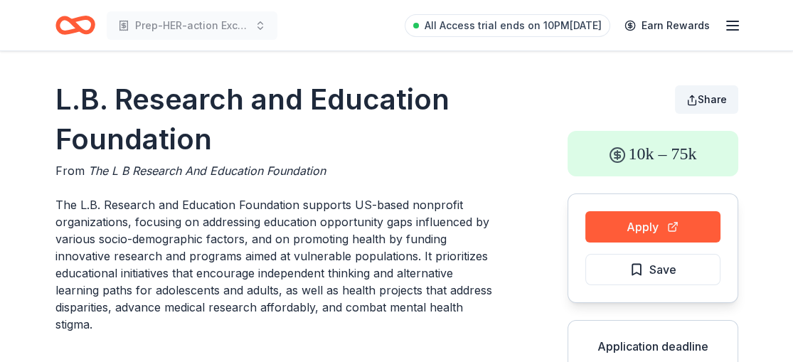
click at [716, 97] on span "Share" at bounding box center [712, 99] width 29 height 12
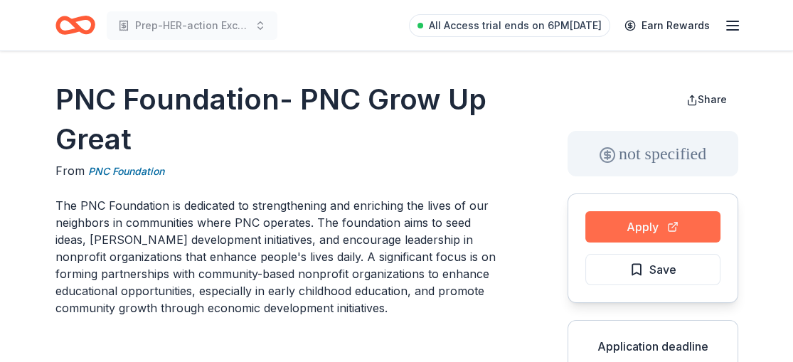
click at [645, 223] on button "Apply" at bounding box center [652, 226] width 135 height 31
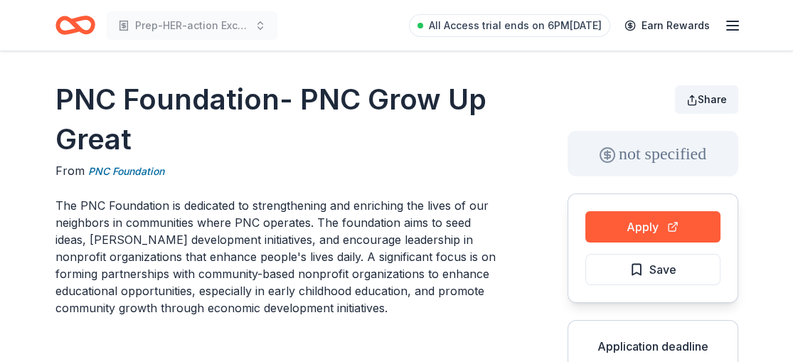
click at [714, 100] on span "Share" at bounding box center [712, 99] width 29 height 12
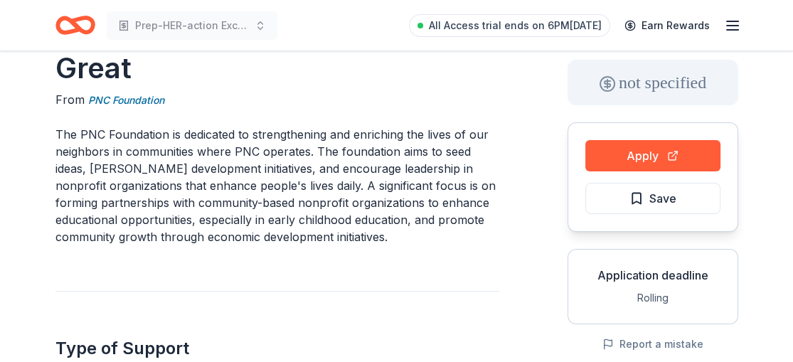
scroll to position [85, 0]
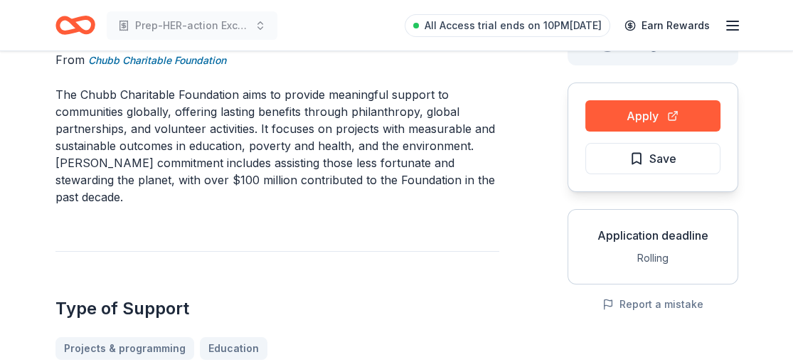
scroll to position [107, 0]
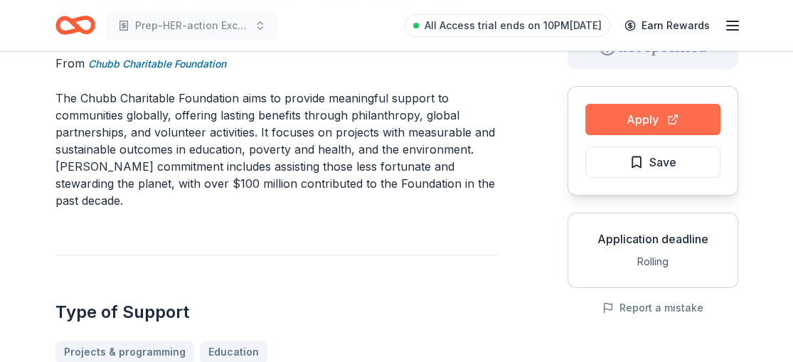
click at [670, 114] on button "Apply" at bounding box center [652, 119] width 135 height 31
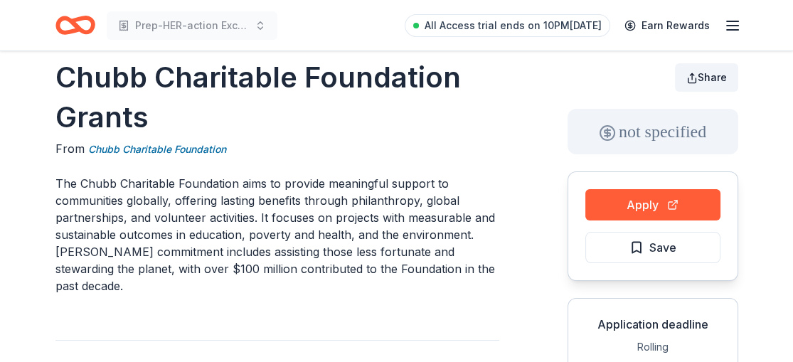
click at [716, 80] on span "Share" at bounding box center [712, 77] width 29 height 12
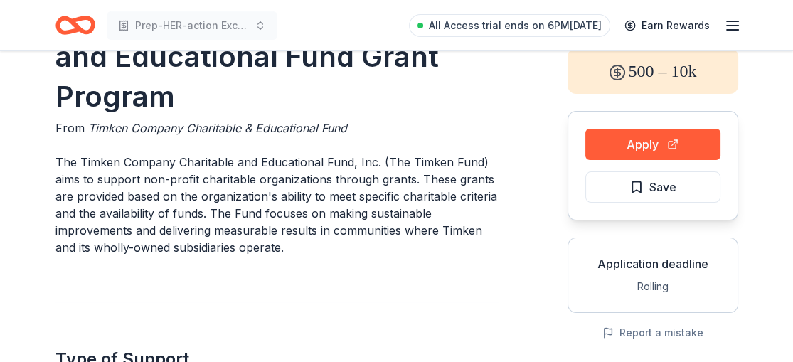
scroll to position [78, 0]
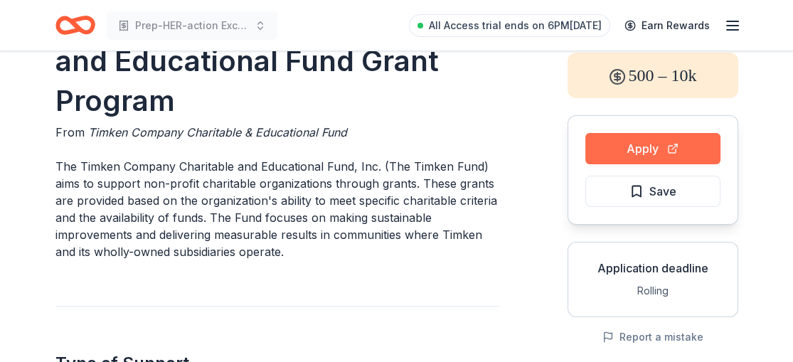
click at [642, 140] on button "Apply" at bounding box center [652, 148] width 135 height 31
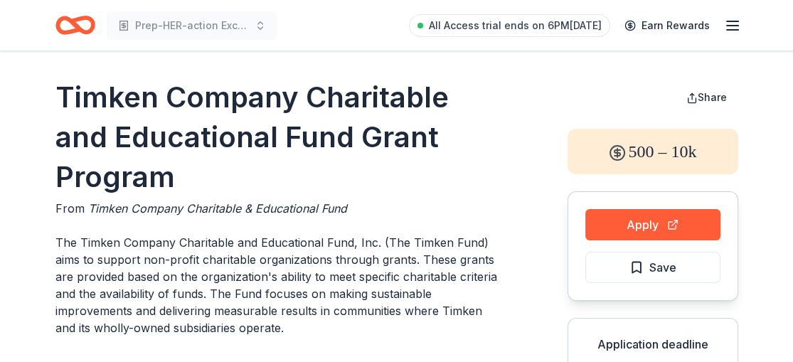
scroll to position [0, 0]
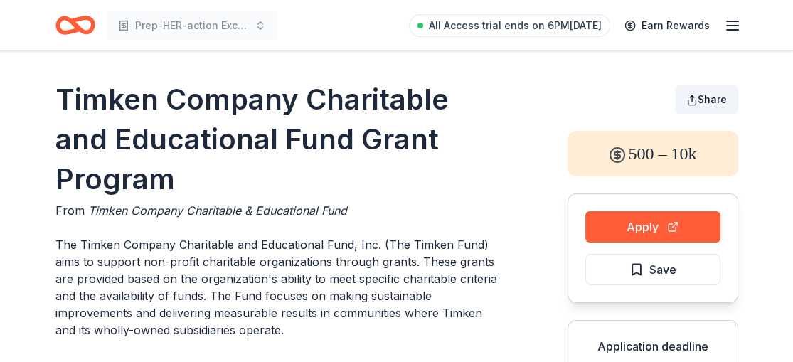
click at [711, 95] on span "Share" at bounding box center [712, 99] width 29 height 12
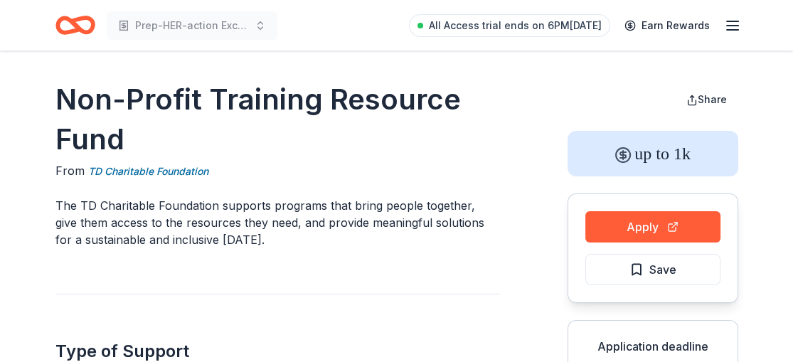
scroll to position [9, 0]
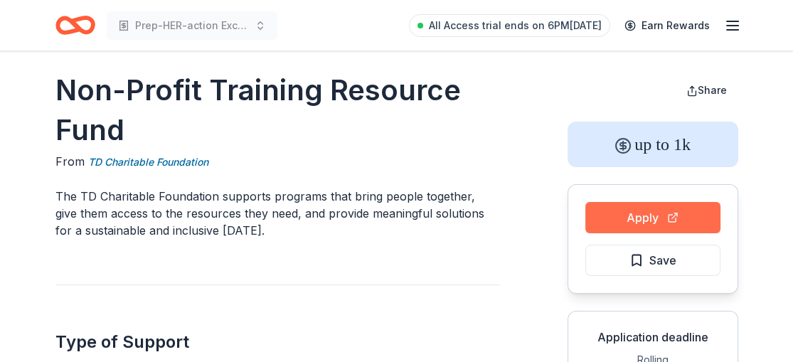
click at [659, 218] on button "Apply" at bounding box center [652, 217] width 135 height 31
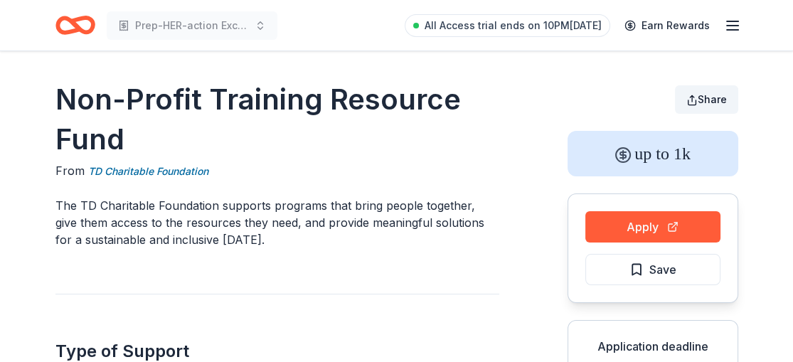
click at [701, 97] on span "Share" at bounding box center [712, 99] width 29 height 12
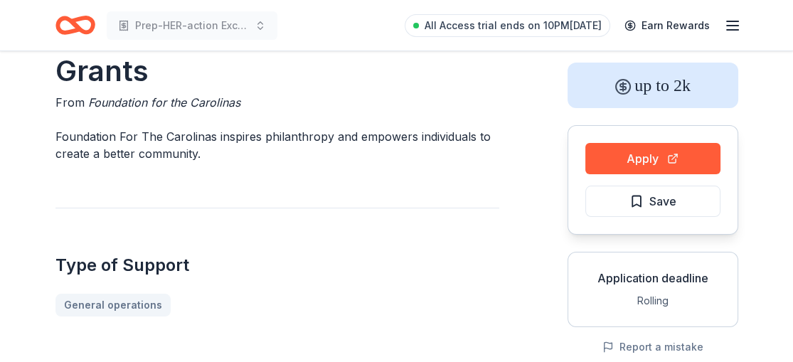
scroll to position [77, 0]
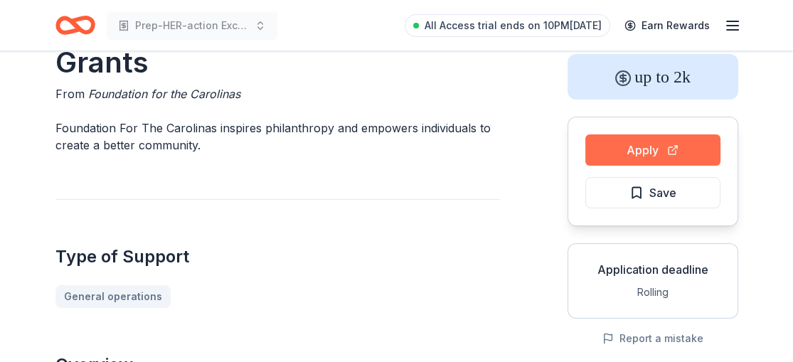
click at [661, 147] on button "Apply" at bounding box center [652, 149] width 135 height 31
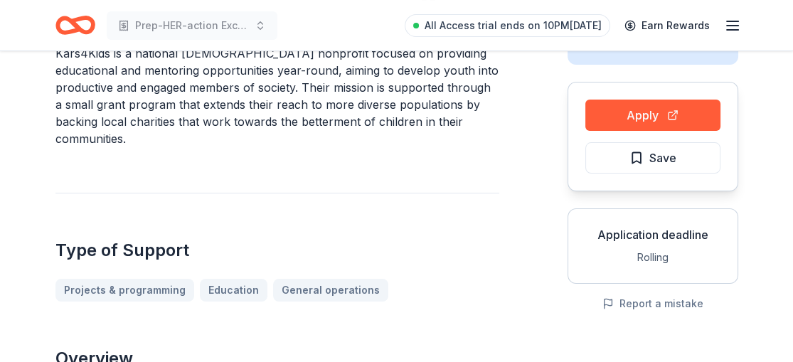
scroll to position [118, 0]
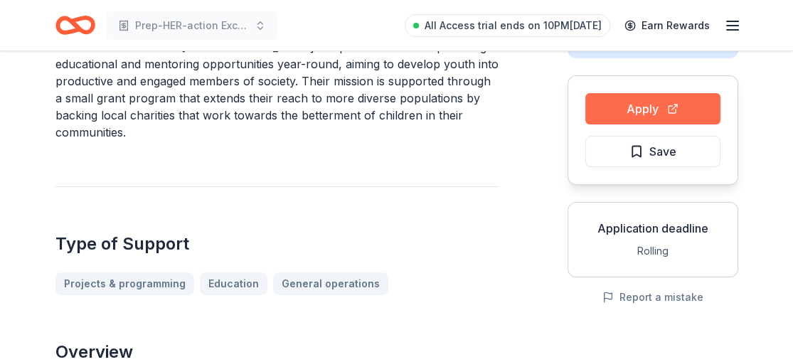
click at [673, 105] on button "Apply" at bounding box center [652, 108] width 135 height 31
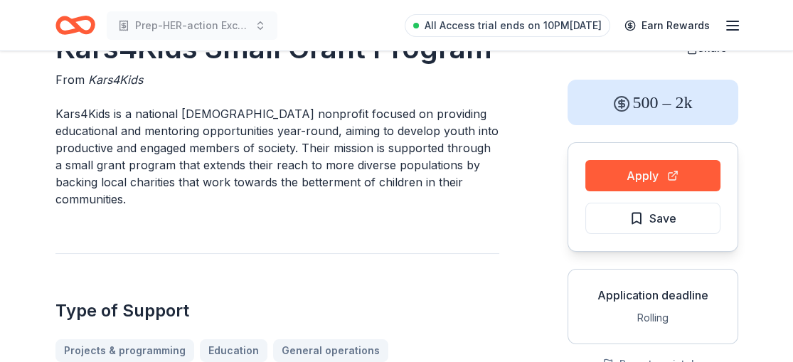
scroll to position [28, 0]
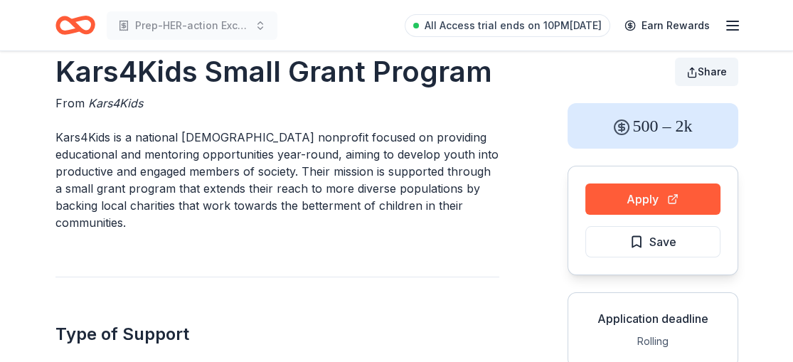
click at [708, 70] on span "Share" at bounding box center [712, 71] width 29 height 12
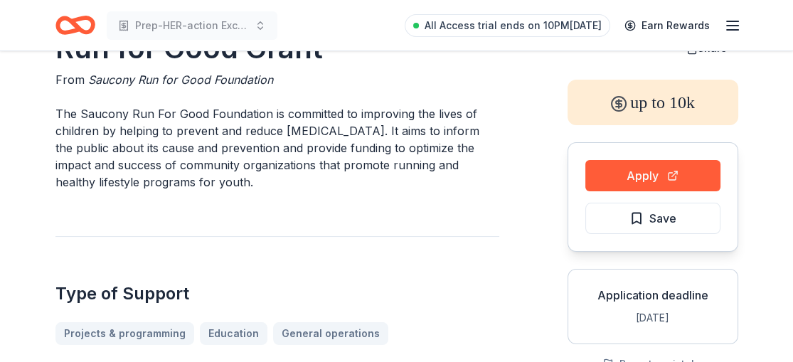
scroll to position [63, 0]
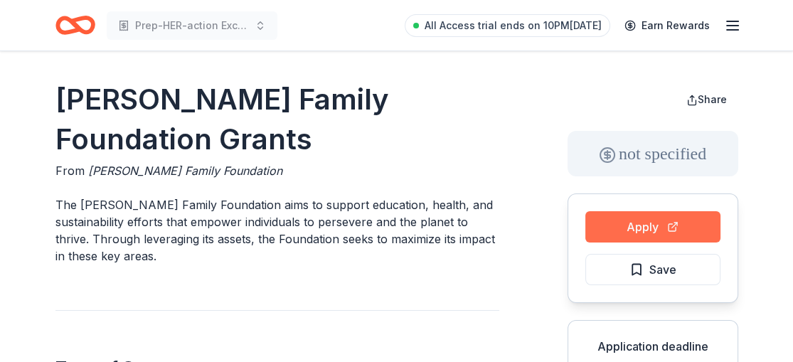
click at [654, 222] on button "Apply" at bounding box center [652, 226] width 135 height 31
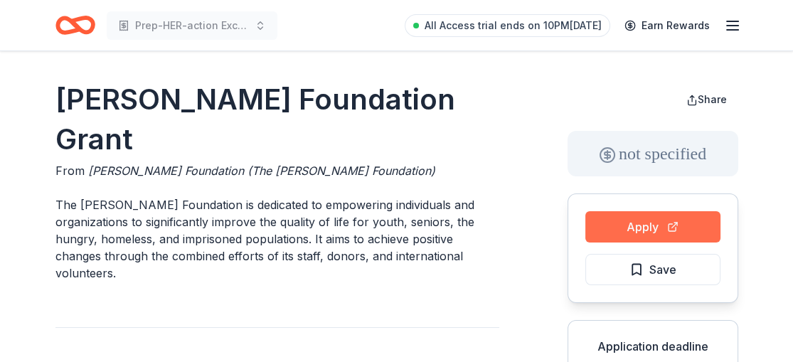
click at [660, 222] on button "Apply" at bounding box center [652, 226] width 135 height 31
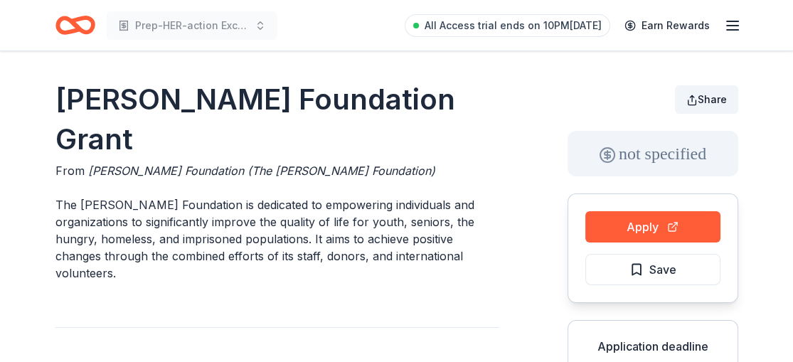
click at [711, 97] on span "Share" at bounding box center [712, 99] width 29 height 12
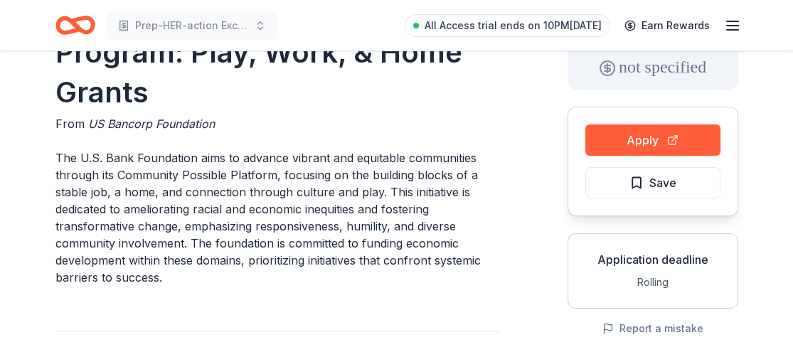
scroll to position [102, 0]
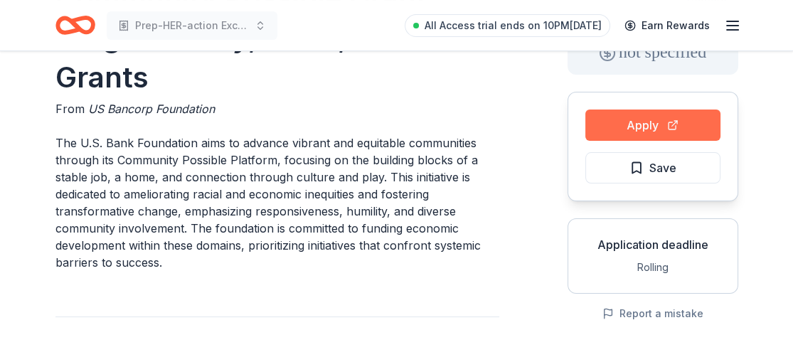
click at [643, 118] on button "Apply" at bounding box center [652, 125] width 135 height 31
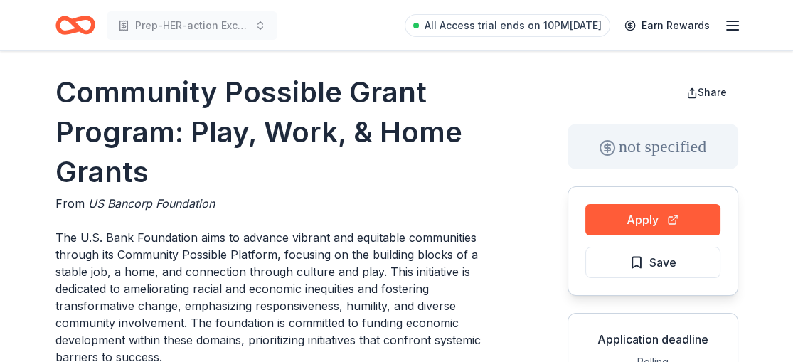
scroll to position [0, 0]
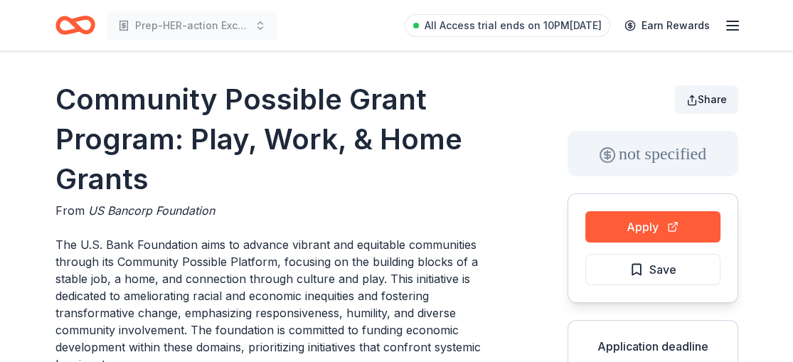
click at [701, 99] on span "Share" at bounding box center [712, 99] width 29 height 12
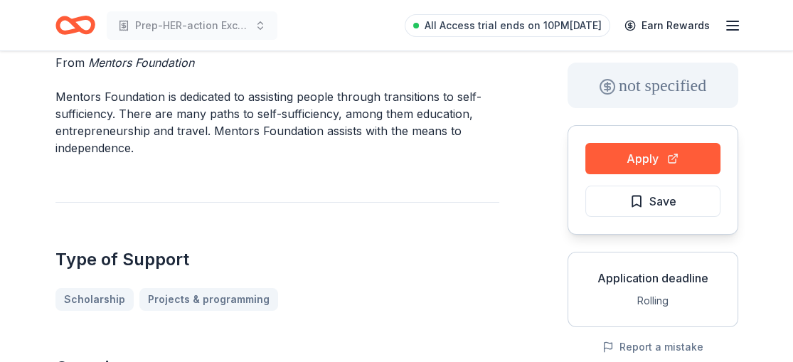
scroll to position [87, 0]
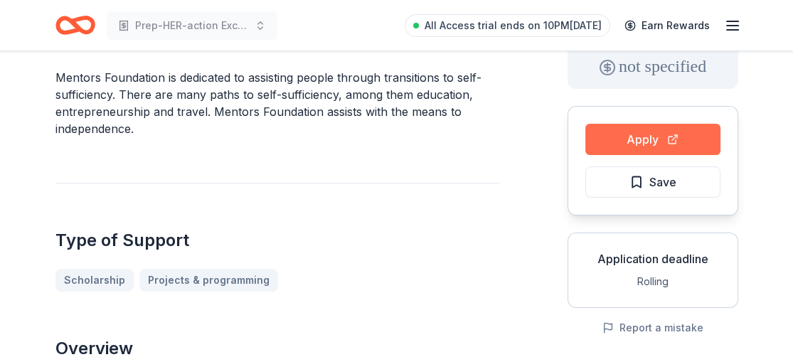
click at [644, 135] on button "Apply" at bounding box center [652, 139] width 135 height 31
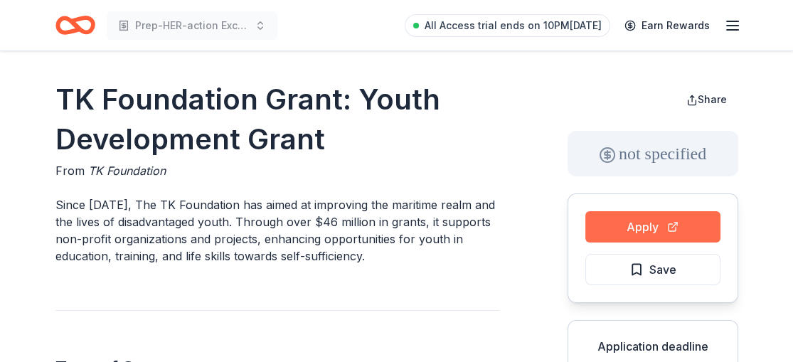
click at [651, 231] on button "Apply" at bounding box center [652, 226] width 135 height 31
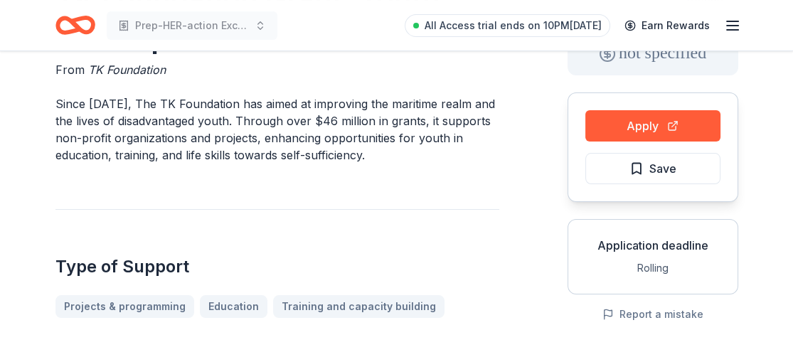
scroll to position [105, 0]
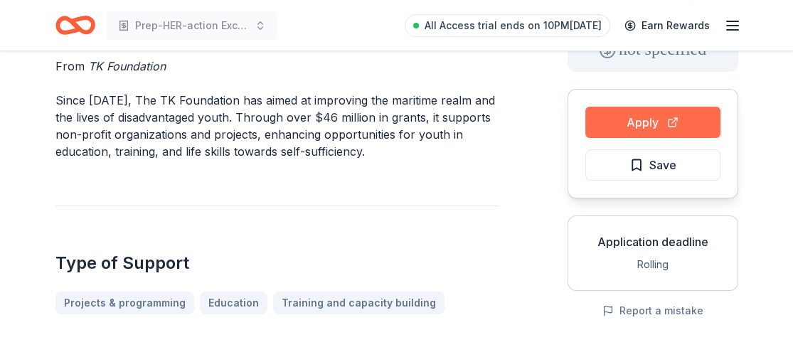
click at [637, 124] on button "Apply" at bounding box center [652, 122] width 135 height 31
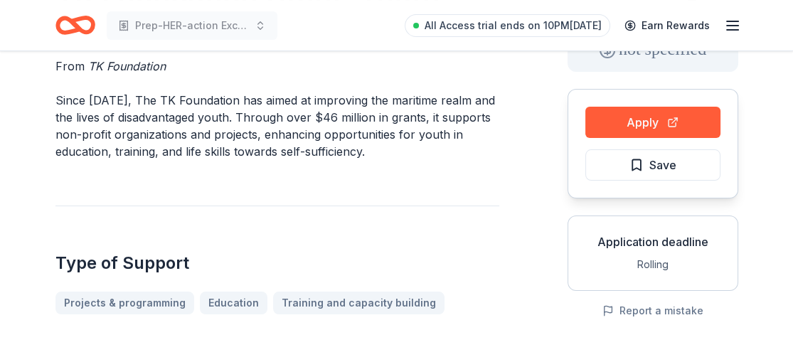
scroll to position [0, 0]
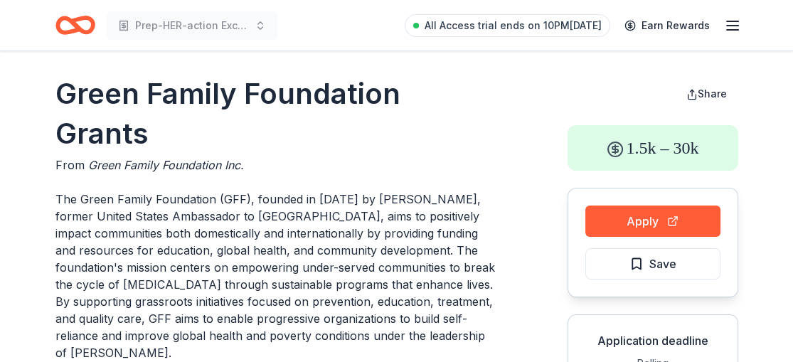
scroll to position [28, 0]
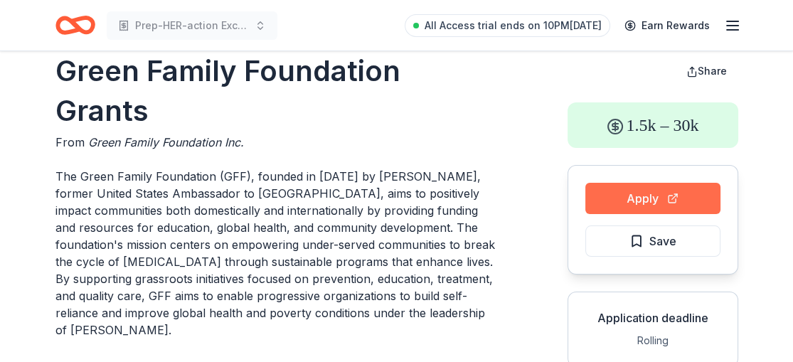
click at [664, 198] on button "Apply" at bounding box center [652, 198] width 135 height 31
click at [660, 198] on button "Apply" at bounding box center [652, 198] width 135 height 31
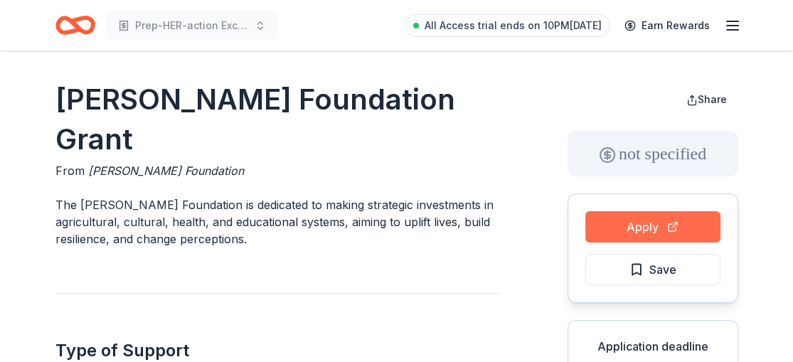
click at [653, 228] on button "Apply" at bounding box center [652, 226] width 135 height 31
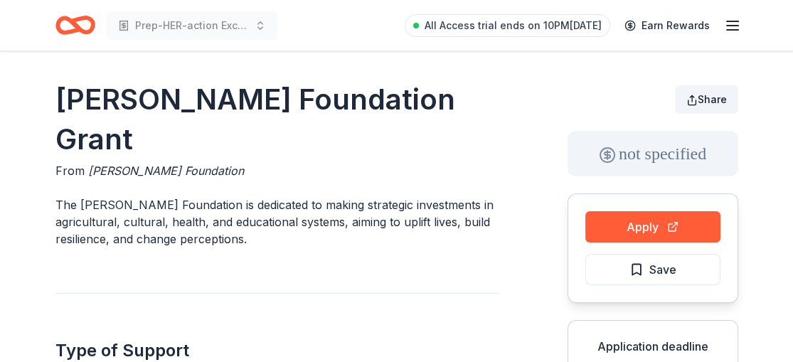
click at [703, 94] on span "Share" at bounding box center [712, 99] width 29 height 12
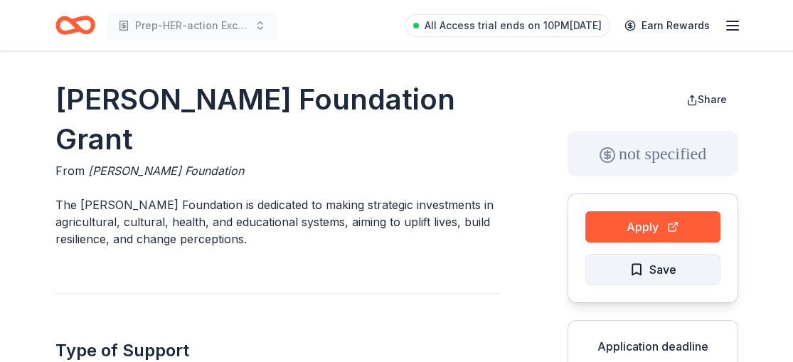
click at [651, 276] on span "Save" at bounding box center [662, 269] width 27 height 18
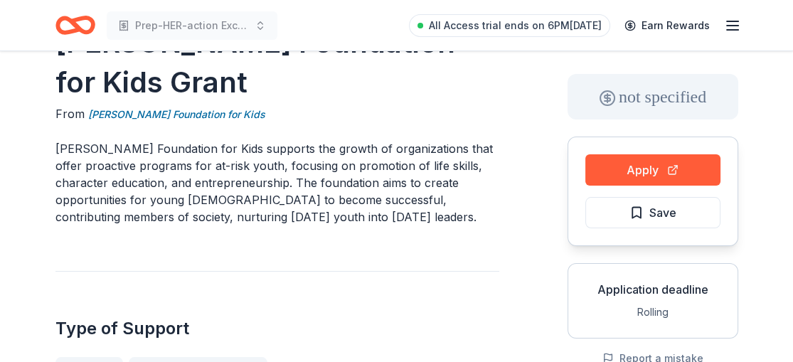
scroll to position [51, 0]
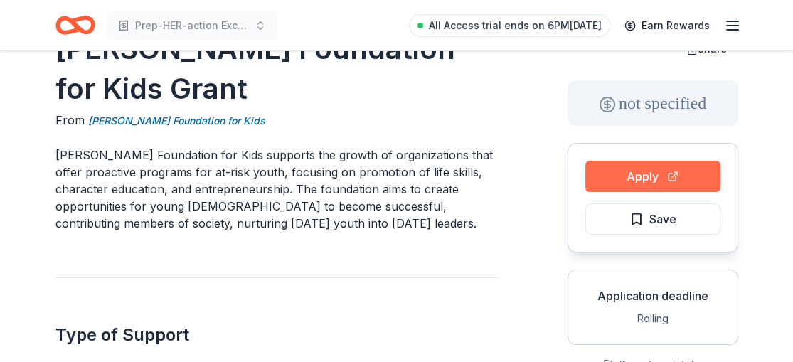
click at [664, 171] on button "Apply" at bounding box center [652, 176] width 135 height 31
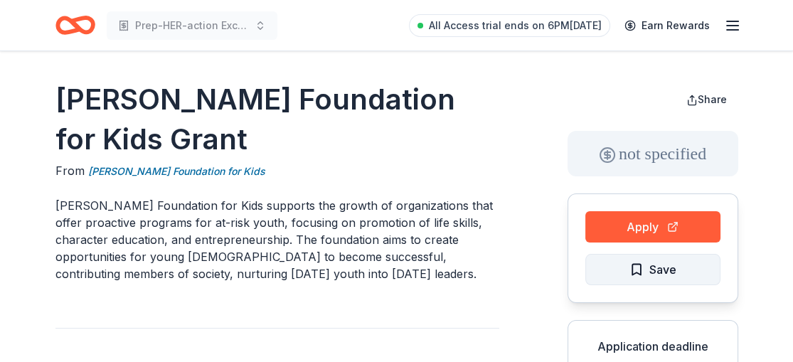
click at [657, 267] on span "Save" at bounding box center [662, 269] width 27 height 18
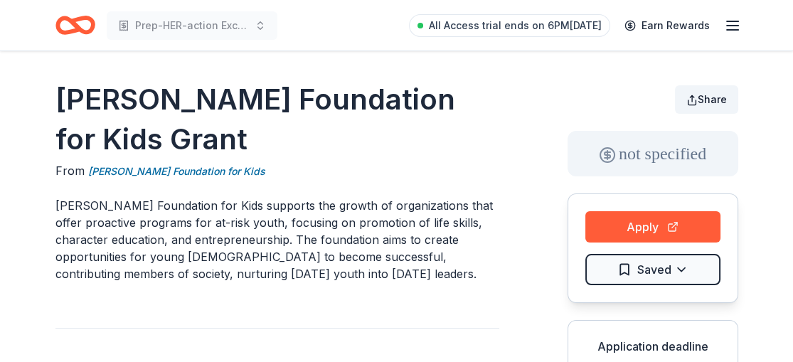
click at [695, 101] on button "Share" at bounding box center [706, 99] width 63 height 28
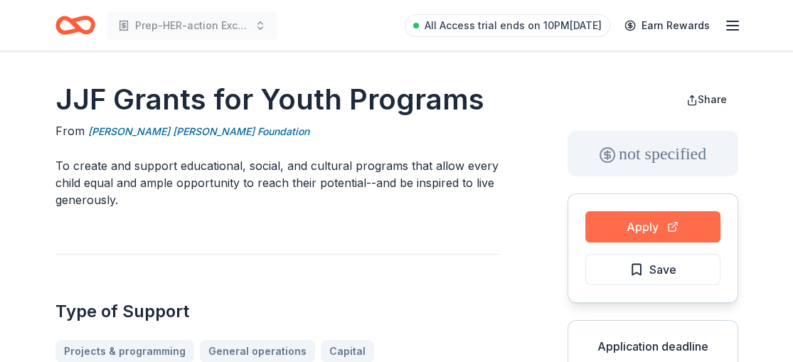
click at [649, 222] on button "Apply" at bounding box center [652, 226] width 135 height 31
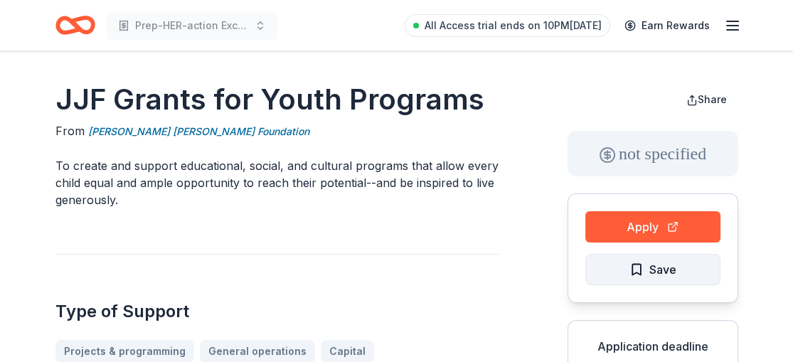
click at [659, 263] on span "Save" at bounding box center [662, 269] width 27 height 18
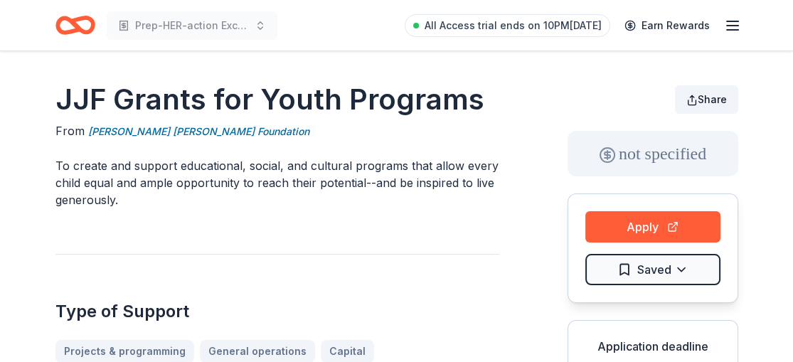
click at [691, 101] on button "Share" at bounding box center [706, 99] width 63 height 28
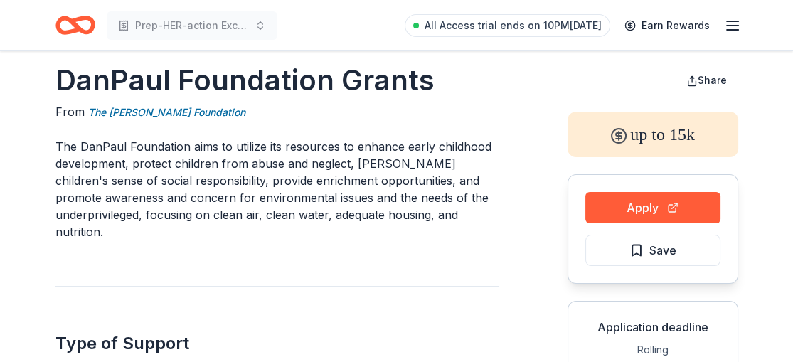
scroll to position [33, 0]
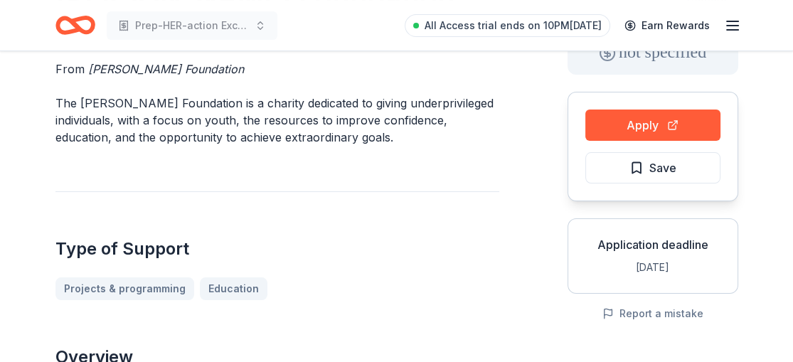
scroll to position [105, 0]
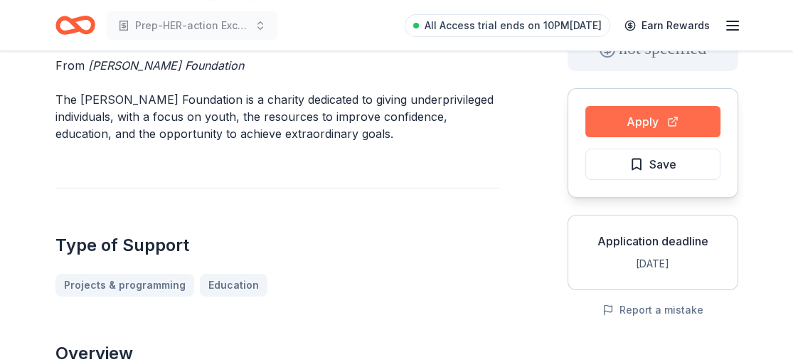
click at [681, 117] on button "Apply" at bounding box center [652, 121] width 135 height 31
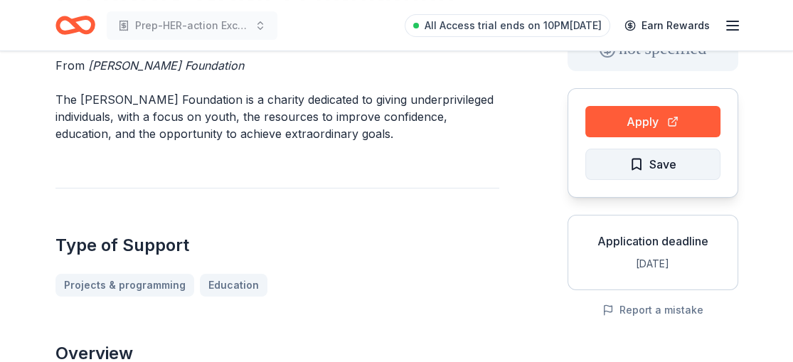
click at [664, 163] on span "Save" at bounding box center [662, 164] width 27 height 18
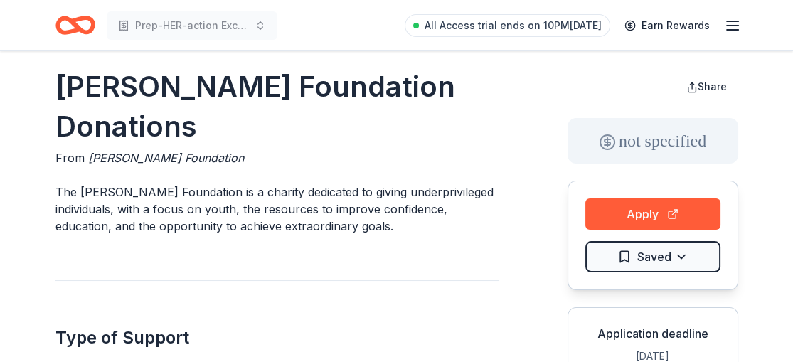
scroll to position [9, 0]
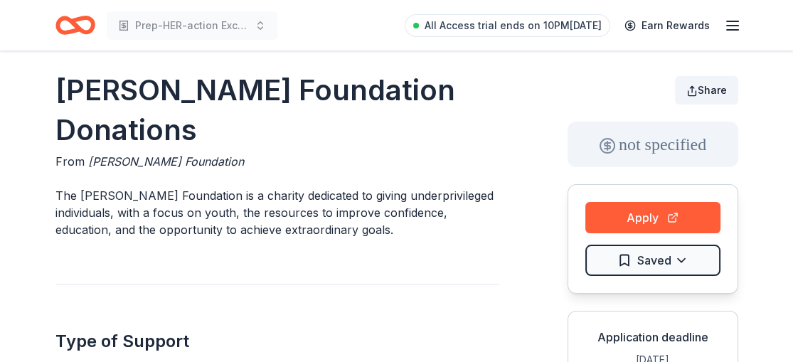
click at [713, 89] on span "Share" at bounding box center [712, 90] width 29 height 12
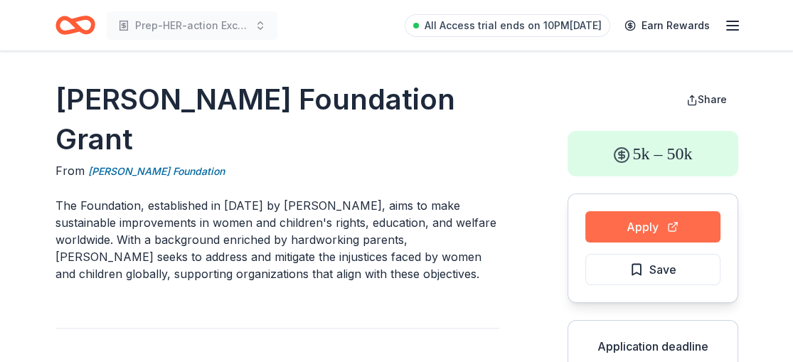
click at [674, 225] on button "Apply" at bounding box center [652, 226] width 135 height 31
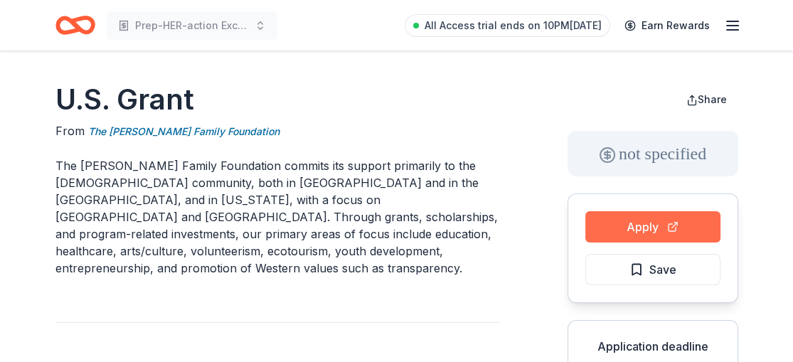
click at [637, 236] on button "Apply" at bounding box center [652, 226] width 135 height 31
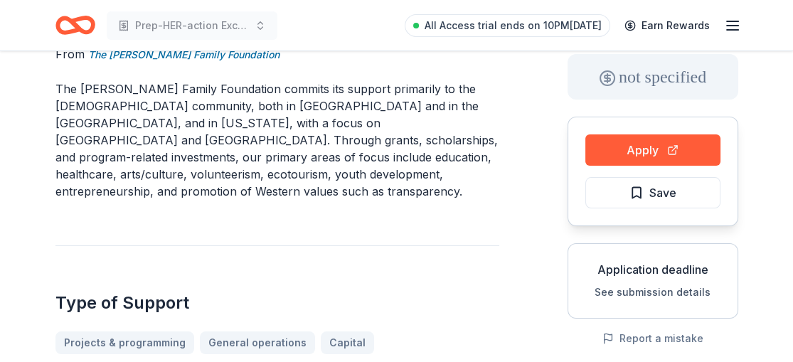
scroll to position [91, 0]
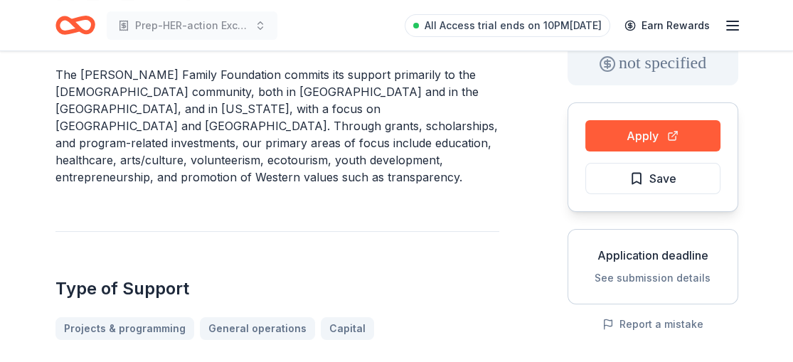
click at [647, 272] on button "See submission details" at bounding box center [653, 278] width 116 height 17
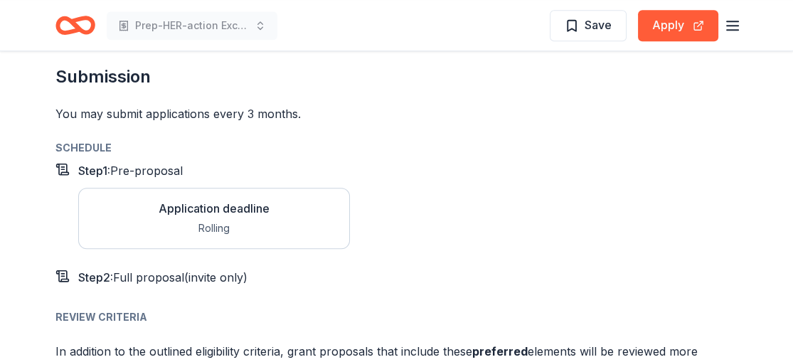
scroll to position [1592, 0]
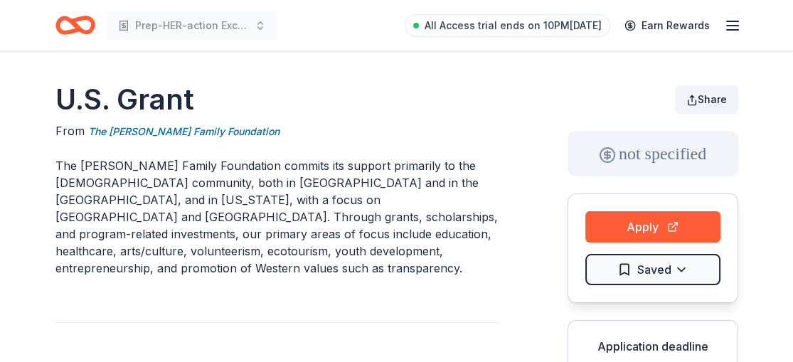
click at [709, 104] on span "Share" at bounding box center [712, 99] width 29 height 12
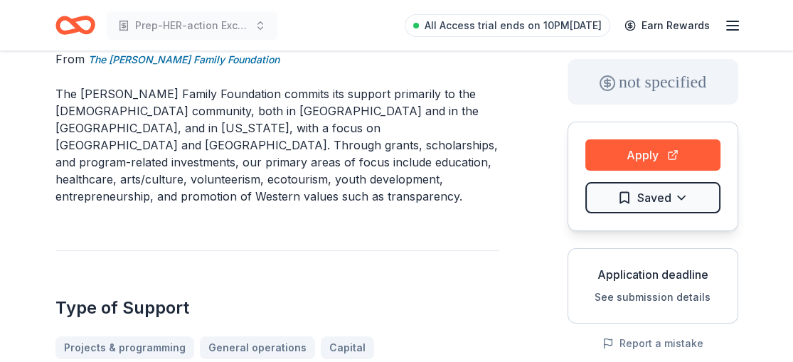
scroll to position [81, 0]
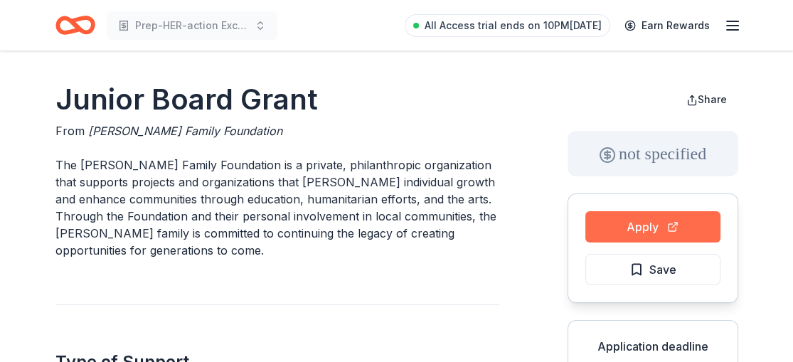
click at [634, 229] on button "Apply" at bounding box center [652, 226] width 135 height 31
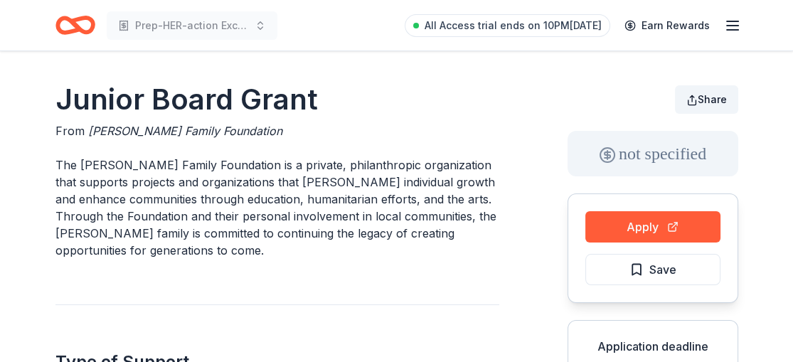
click at [708, 107] on button "Share" at bounding box center [706, 99] width 63 height 28
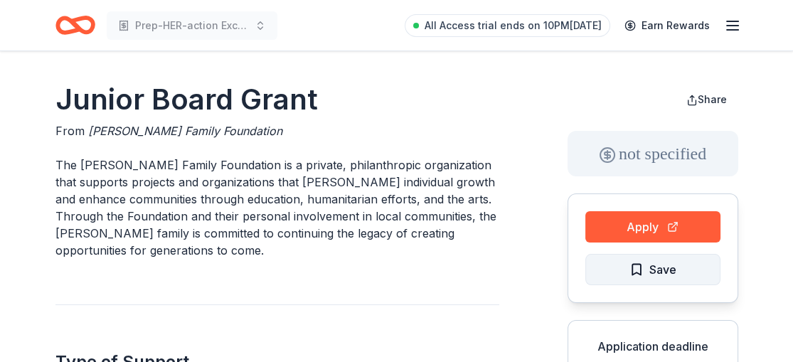
click at [667, 272] on span "Save" at bounding box center [662, 269] width 27 height 18
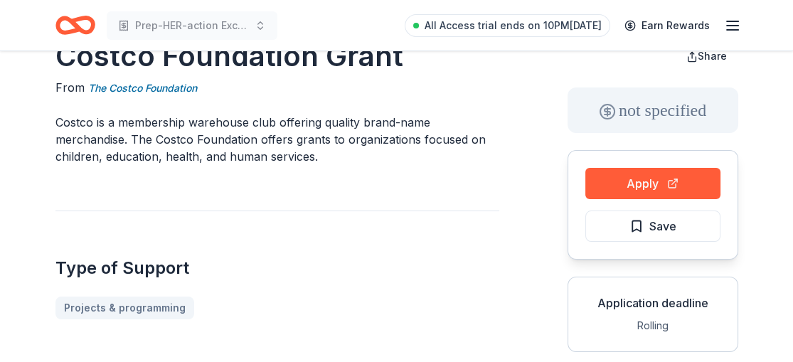
scroll to position [48, 0]
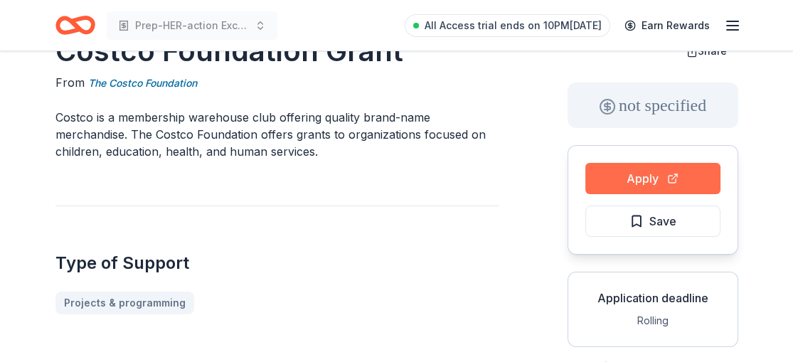
click at [661, 172] on button "Apply" at bounding box center [652, 178] width 135 height 31
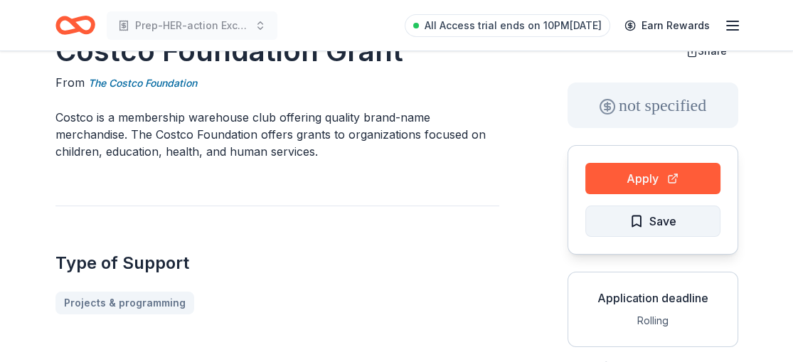
click at [664, 213] on span "Save" at bounding box center [662, 221] width 27 height 18
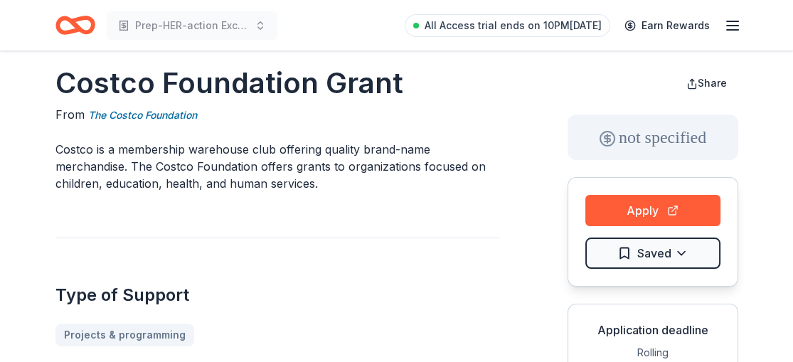
scroll to position [0, 0]
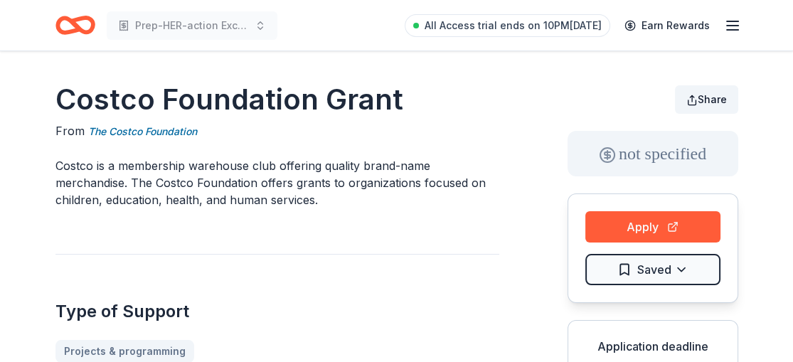
click at [717, 100] on span "Share" at bounding box center [712, 99] width 29 height 12
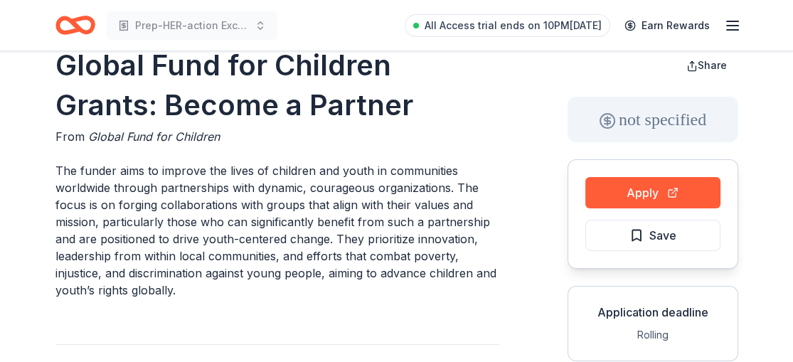
scroll to position [44, 0]
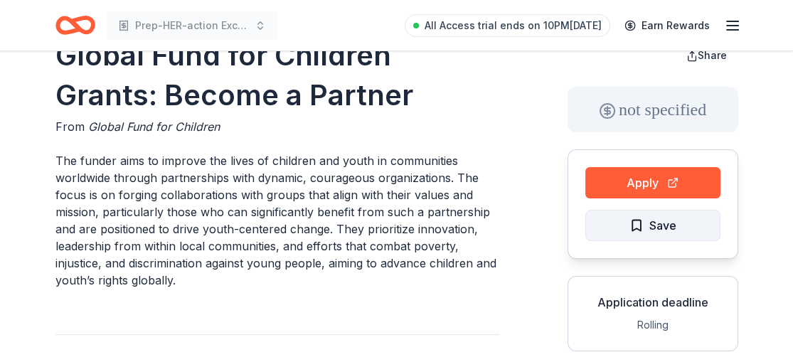
click at [662, 222] on span "Save" at bounding box center [662, 225] width 27 height 18
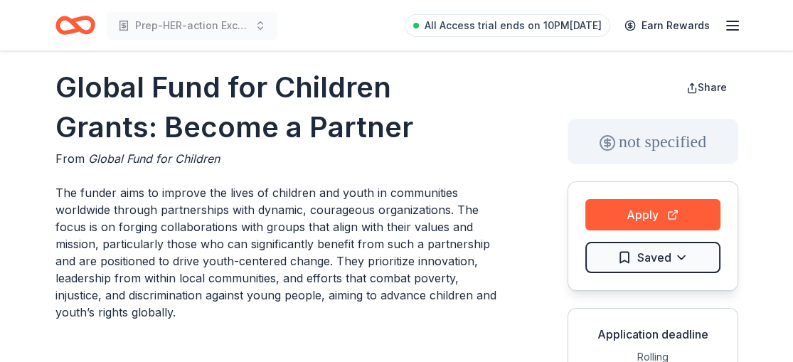
scroll to position [0, 0]
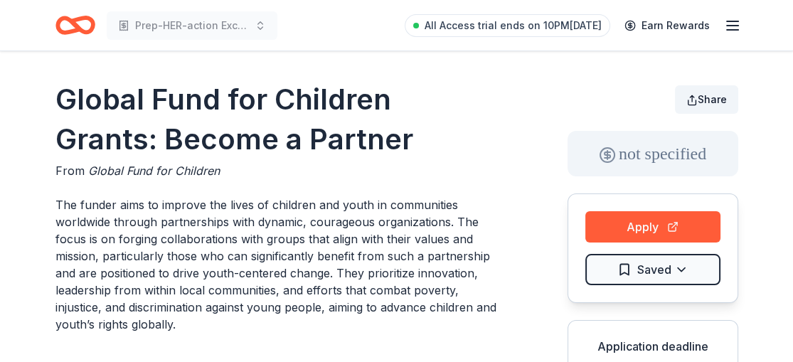
click at [718, 94] on span "Share" at bounding box center [712, 99] width 29 height 12
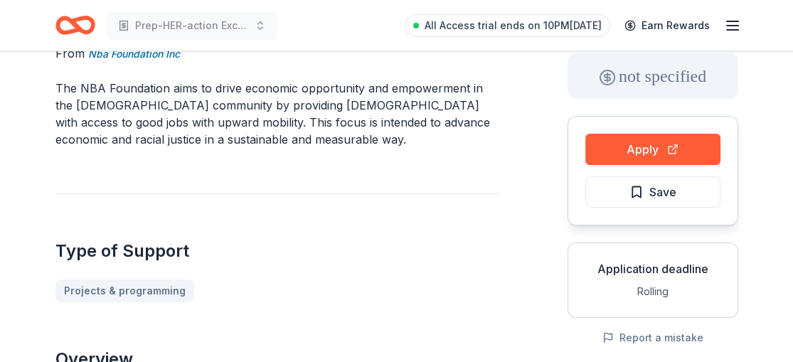
scroll to position [108, 0]
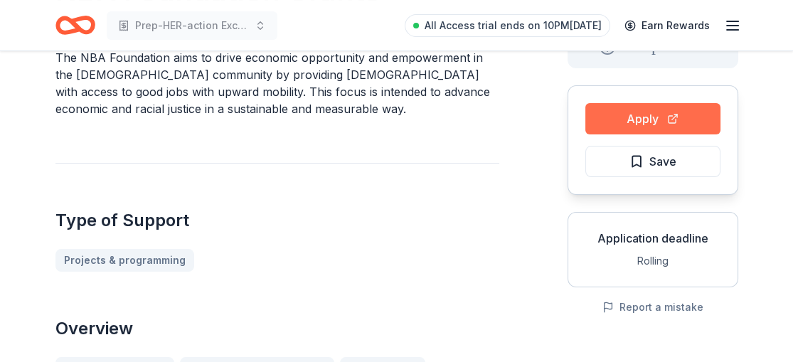
click at [638, 113] on button "Apply" at bounding box center [652, 118] width 135 height 31
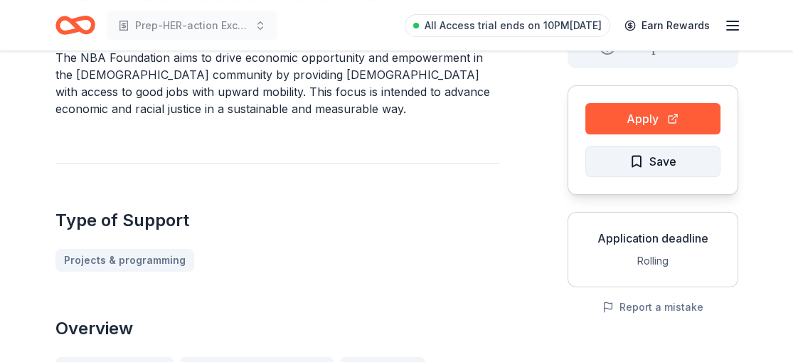
click at [656, 158] on span "Save" at bounding box center [662, 161] width 27 height 18
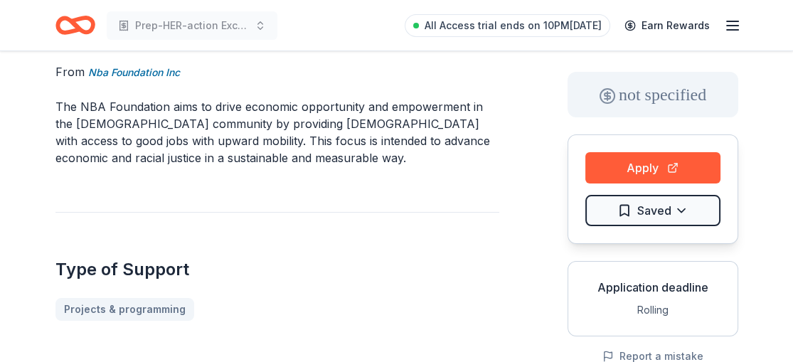
scroll to position [43, 0]
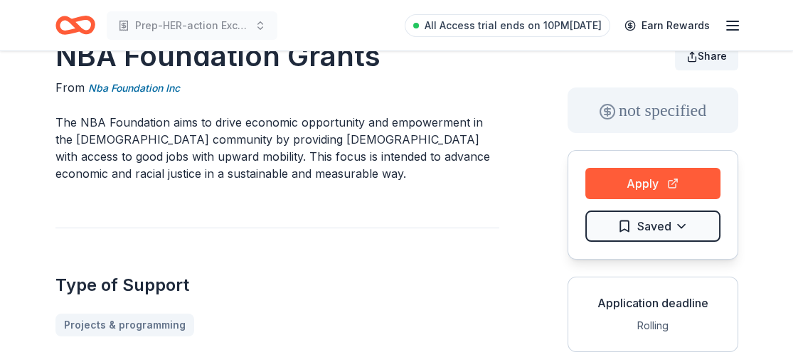
click at [716, 55] on span "Share" at bounding box center [712, 56] width 29 height 12
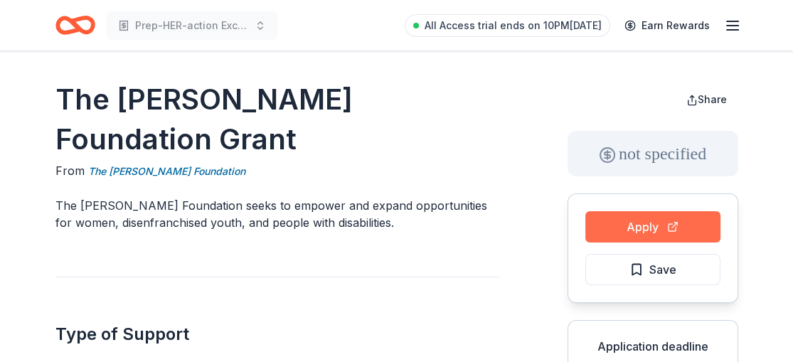
click at [664, 225] on button "Apply" at bounding box center [652, 226] width 135 height 31
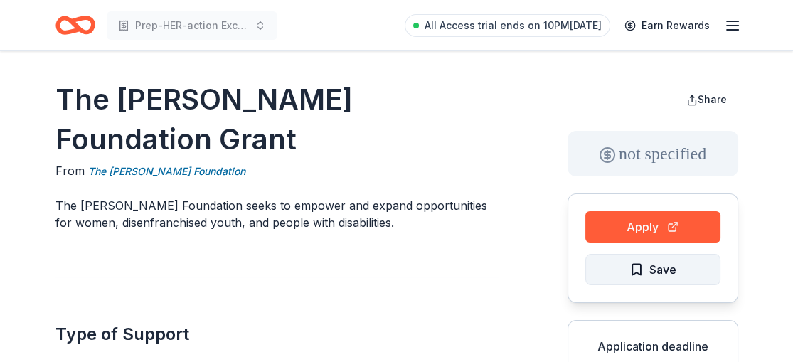
click at [654, 265] on span "Save" at bounding box center [662, 269] width 27 height 18
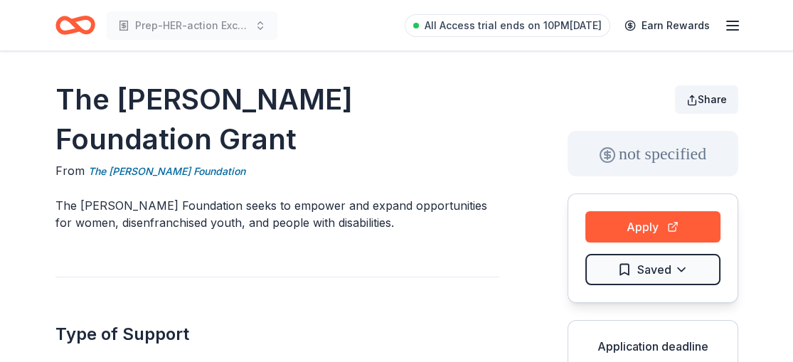
click at [695, 97] on button "Share" at bounding box center [706, 99] width 63 height 28
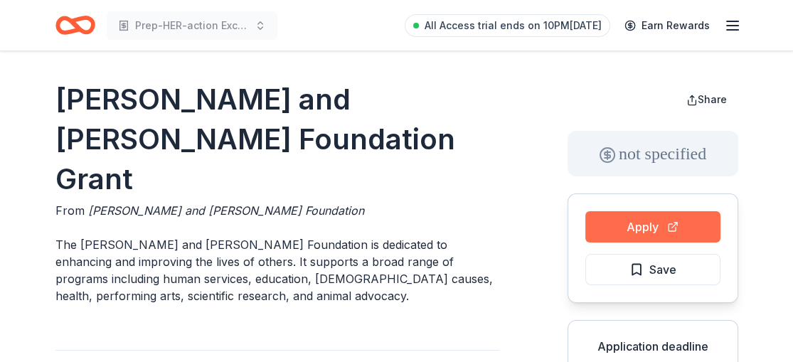
click at [643, 230] on button "Apply" at bounding box center [652, 226] width 135 height 31
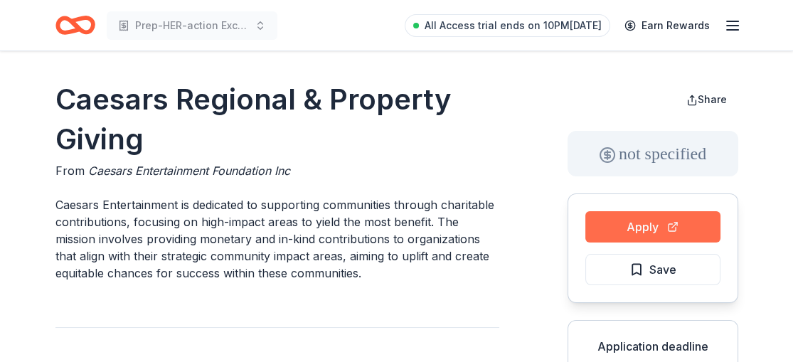
click at [640, 225] on button "Apply" at bounding box center [652, 226] width 135 height 31
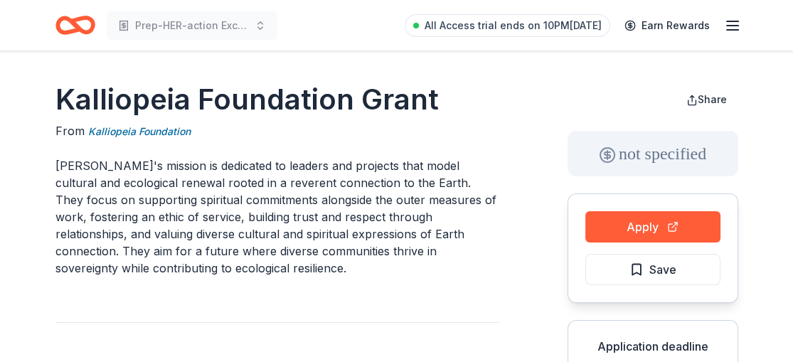
drag, startPoint x: 0, startPoint y: 0, endPoint x: 61, endPoint y: 351, distance: 356.7
drag, startPoint x: 61, startPoint y: 351, endPoint x: 504, endPoint y: 241, distance: 456.7
